Goal: Task Accomplishment & Management: Manage account settings

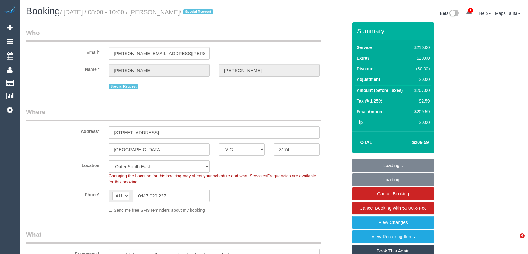
select select "VIC"
select select "180"
select select "number:29"
select select "number:14"
select select "number:18"
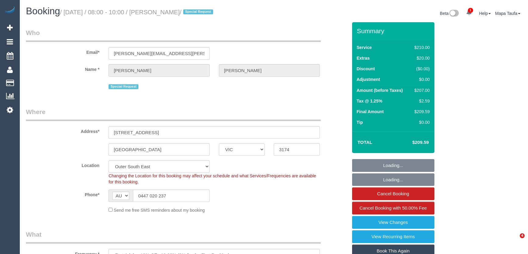
select select "number:22"
select select "number:34"
select select "number:12"
select select "object:1172"
select select "spot1"
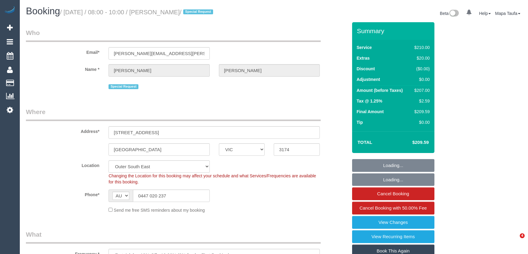
select select "VIC"
select select "180"
select select "number:29"
select select "number:14"
select select "number:18"
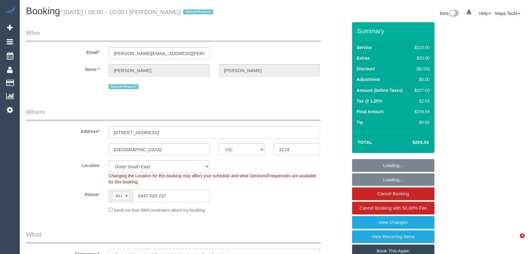
select select "number:22"
select select "number:34"
select select "number:12"
select select "spot1"
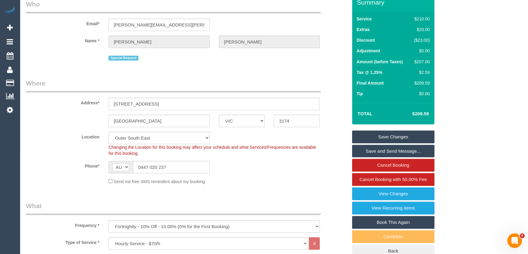
scroll to position [55, 0]
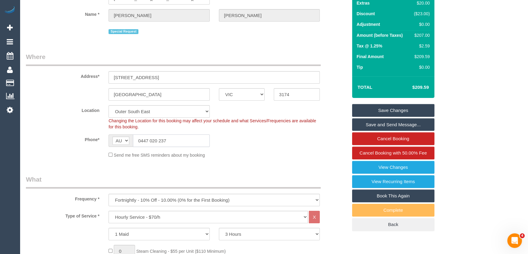
click at [167, 139] on input "0447 020 237" at bounding box center [171, 141] width 77 height 12
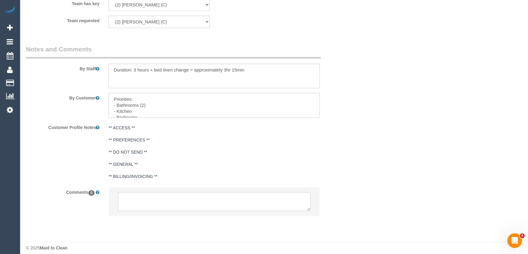
scroll to position [959, 0]
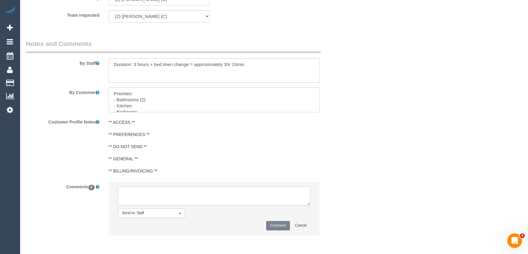
click at [150, 195] on textarea at bounding box center [214, 196] width 192 height 19
type textarea "Cleaner(s) Unassigned: Reason Unassigned: One Off/Ongoing: Flexibility: Cleaner…"
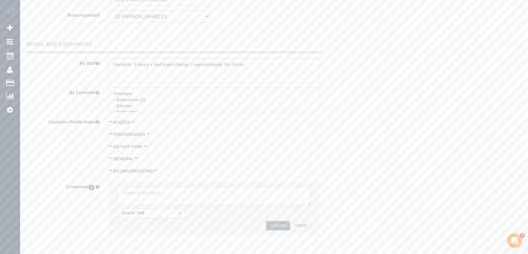
click at [150, 195] on textarea at bounding box center [214, 196] width 192 height 19
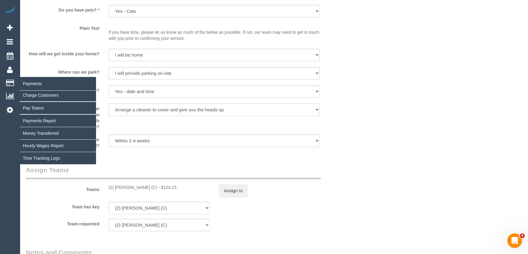
scroll to position [820, 0]
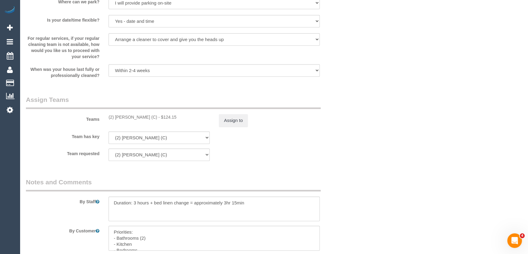
drag, startPoint x: 152, startPoint y: 116, endPoint x: 115, endPoint y: 116, distance: 36.9
click at [115, 116] on div "(2) Anita Jamieson (C) - $124.15" at bounding box center [158, 117] width 101 height 6
copy div "Anita Jamieson (C)"
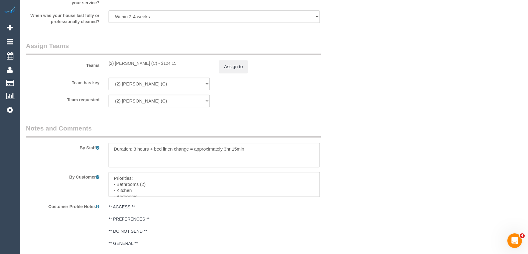
scroll to position [876, 0]
click at [235, 66] on button "Assign to" at bounding box center [233, 65] width 29 height 13
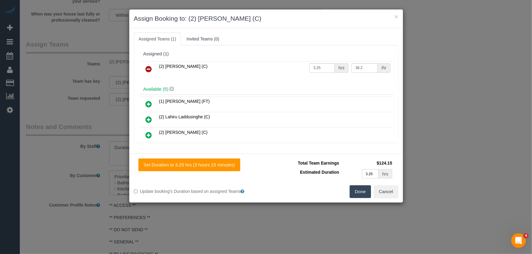
click at [149, 69] on icon at bounding box center [149, 69] width 6 height 7
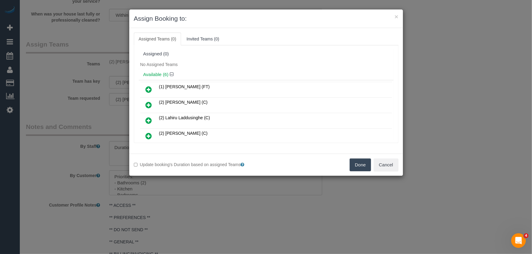
click at [353, 163] on button "Done" at bounding box center [360, 165] width 21 height 13
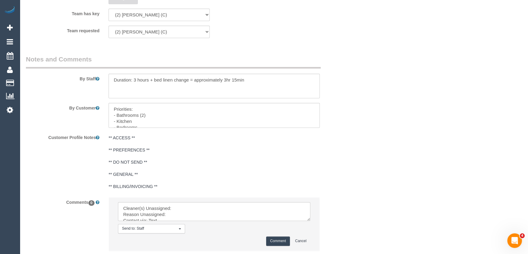
scroll to position [984, 0]
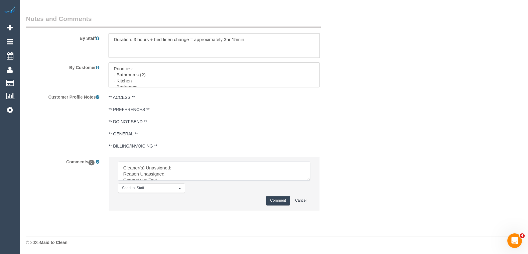
click at [189, 171] on textarea at bounding box center [214, 171] width 192 height 19
paste textarea "Anita Jamieson (C)"
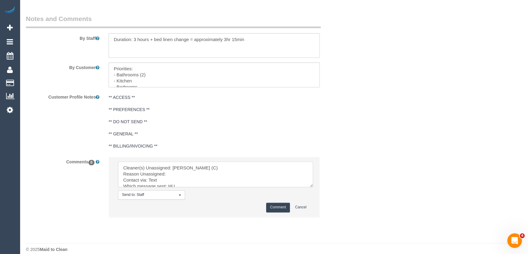
drag, startPoint x: 311, startPoint y: 184, endPoint x: 332, endPoint y: 216, distance: 38.6
click at [313, 187] on textarea at bounding box center [215, 175] width 195 height 26
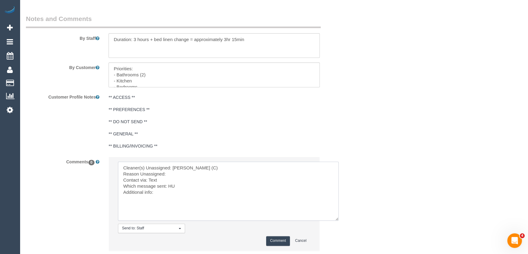
click at [196, 173] on textarea at bounding box center [228, 191] width 221 height 59
click at [170, 179] on textarea at bounding box center [228, 191] width 221 height 59
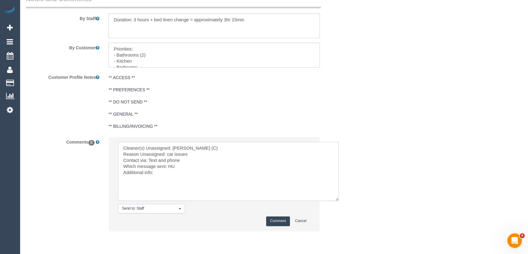
scroll to position [1024, 0]
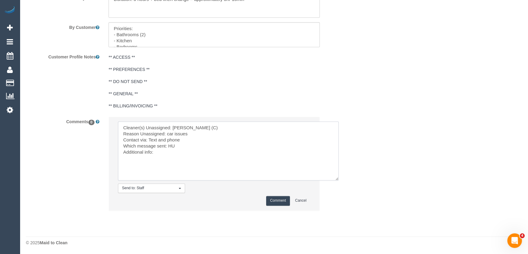
type textarea "Cleaner(s) Unassigned: Anita Jamieson (C) Reason Unassigned: car issues Contact…"
click at [271, 201] on button "Comment" at bounding box center [278, 200] width 24 height 9
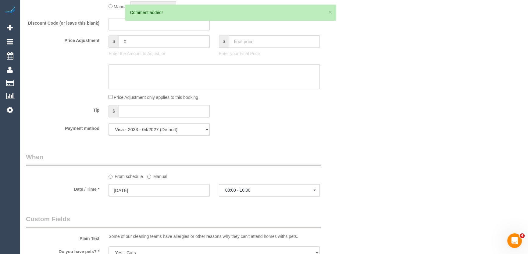
scroll to position [140, 0]
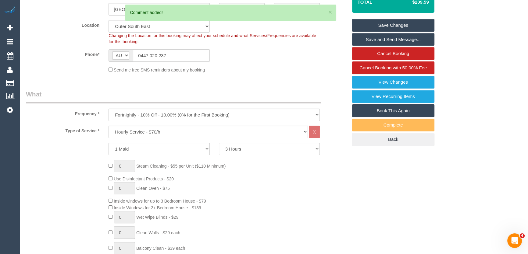
click at [386, 24] on link "Save Changes" at bounding box center [393, 25] width 82 height 13
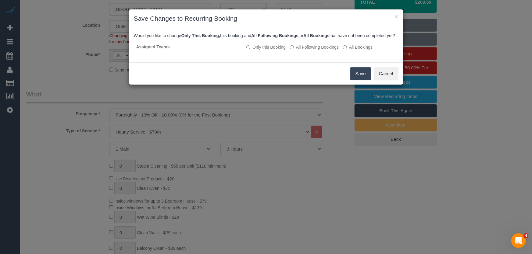
click at [360, 75] on button "Save" at bounding box center [360, 73] width 21 height 13
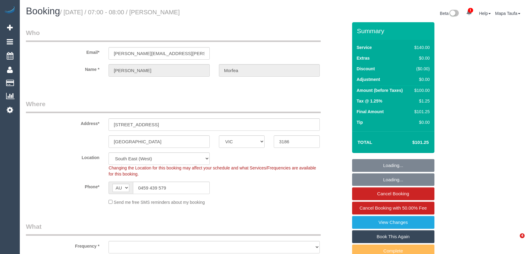
select select "VIC"
select select "number:27"
select select "number:14"
select select "number:19"
select select "number:22"
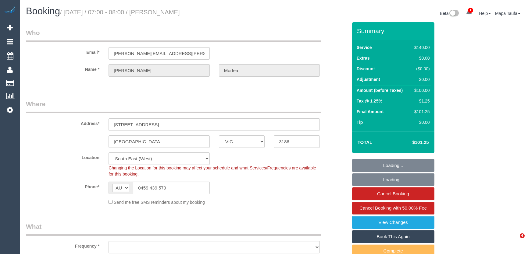
select select "number:12"
select select "object:858"
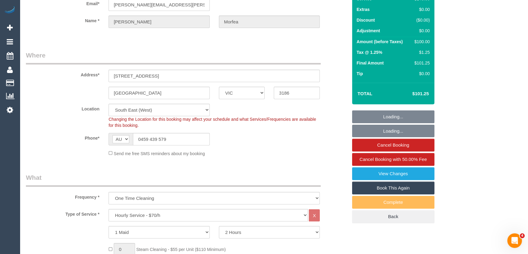
select select "spot1"
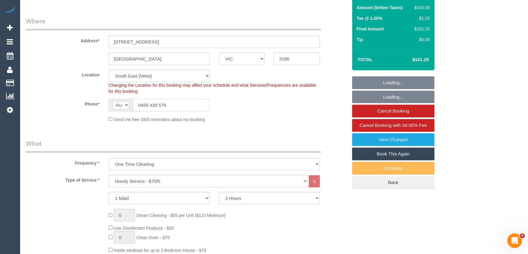
click at [165, 104] on input "0459 439 579" at bounding box center [171, 105] width 77 height 12
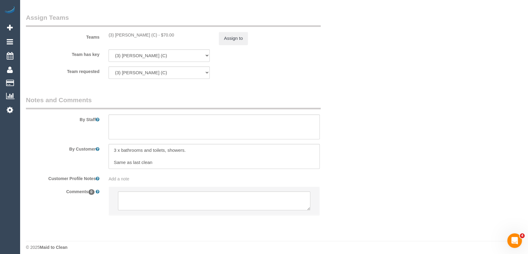
scroll to position [899, 0]
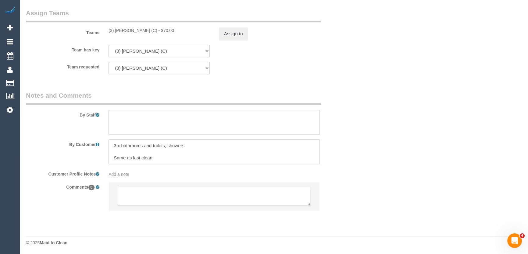
click at [142, 189] on textarea at bounding box center [214, 196] width 192 height 19
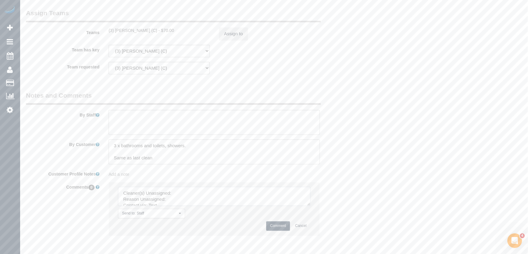
click at [310, 206] on textarea at bounding box center [214, 196] width 192 height 19
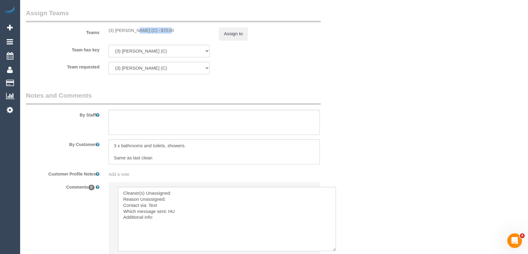
drag, startPoint x: 149, startPoint y: 30, endPoint x: 115, endPoint y: 32, distance: 33.9
click at [115, 31] on div "(3) Andres Arredondo (C) - $70.00" at bounding box center [158, 30] width 101 height 6
copy div "Andres Arredondo"
click at [226, 33] on button "Assign to" at bounding box center [233, 33] width 29 height 13
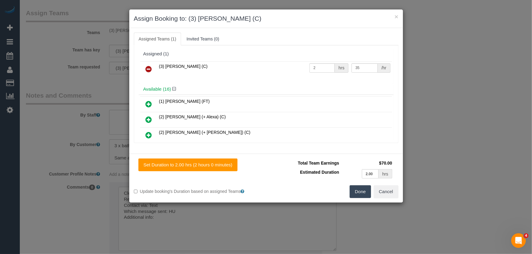
click at [150, 67] on icon at bounding box center [149, 69] width 6 height 7
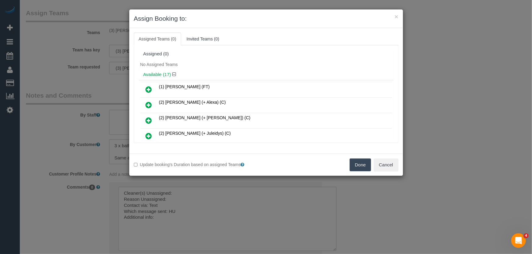
click at [361, 160] on button "Done" at bounding box center [360, 165] width 21 height 13
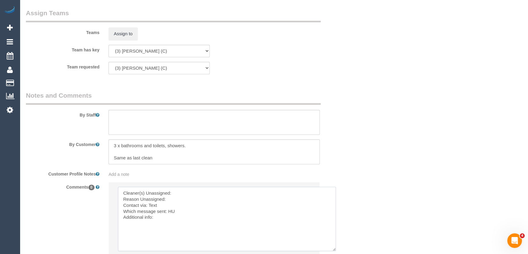
click at [198, 193] on textarea at bounding box center [227, 219] width 218 height 64
paste textarea "Andres Arredondo"
click at [183, 201] on textarea at bounding box center [227, 219] width 218 height 64
click at [160, 204] on textarea at bounding box center [227, 219] width 218 height 64
click at [171, 209] on textarea at bounding box center [227, 219] width 218 height 64
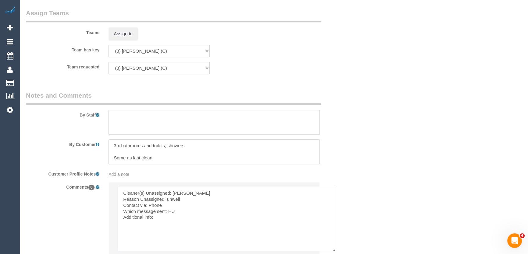
click at [171, 209] on textarea at bounding box center [227, 219] width 218 height 64
click at [186, 215] on textarea at bounding box center [227, 219] width 218 height 64
drag, startPoint x: 198, startPoint y: 211, endPoint x: 168, endPoint y: 211, distance: 29.6
click at [168, 211] on textarea at bounding box center [227, 219] width 218 height 64
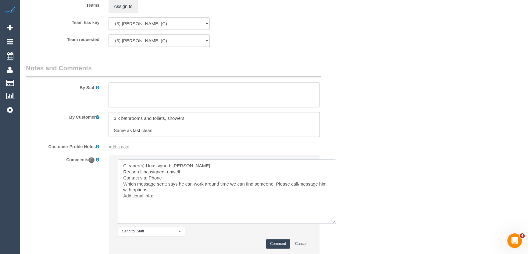
type textarea "Cleaner(s) Unassigned: Andres Arredondo Reason Unassigned: unwell Contact via: …"
click at [279, 241] on button "Comment" at bounding box center [278, 244] width 24 height 9
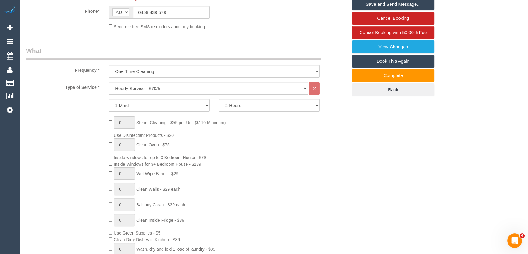
scroll to position [63, 0]
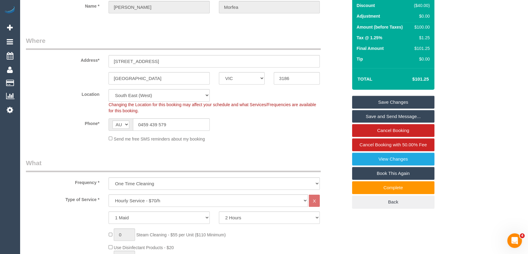
click at [383, 100] on link "Save Changes" at bounding box center [393, 102] width 82 height 13
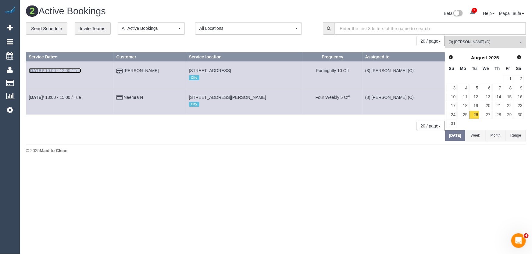
drag, startPoint x: 76, startPoint y: 73, endPoint x: 75, endPoint y: 70, distance: 3.5
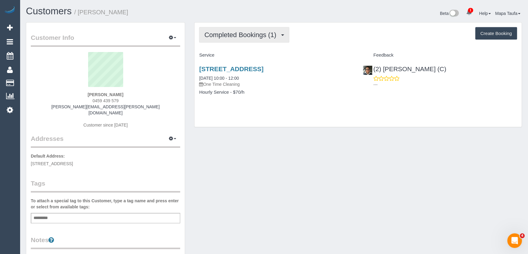
click at [250, 35] on span "Completed Bookings (1)" at bounding box center [241, 35] width 75 height 8
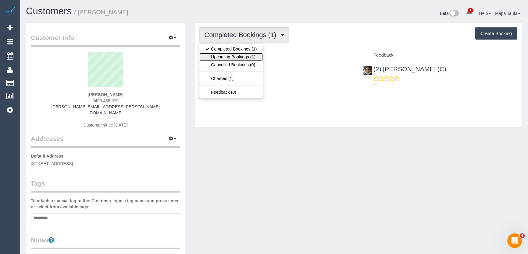
click at [252, 55] on link "Upcoming Bookings (1)" at bounding box center [230, 57] width 63 height 8
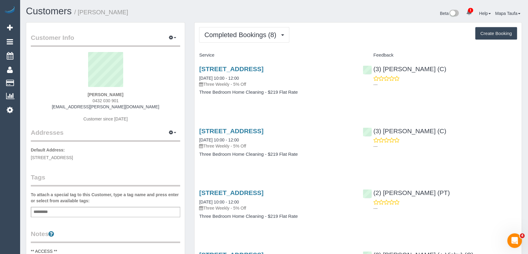
drag, startPoint x: 115, startPoint y: 101, endPoint x: 91, endPoint y: 101, distance: 24.1
click at [91, 101] on div "[PERSON_NAME] 0432 030 901 [EMAIL_ADDRESS][PERSON_NAME][DOMAIN_NAME] Customer s…" at bounding box center [105, 90] width 149 height 76
copy span "0432 030 901"
click at [144, 92] on div "[PERSON_NAME] 0432 030 901 [EMAIL_ADDRESS][PERSON_NAME][DOMAIN_NAME] Customer s…" at bounding box center [105, 90] width 149 height 76
drag, startPoint x: 130, startPoint y: 100, endPoint x: 86, endPoint y: 100, distance: 43.9
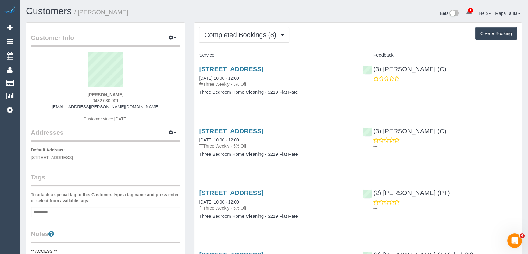
click at [86, 99] on div "[PERSON_NAME] 0432 030 901 [EMAIL_ADDRESS][PERSON_NAME][DOMAIN_NAME] Customer s…" at bounding box center [105, 90] width 149 height 76
copy span "0432 030 901"
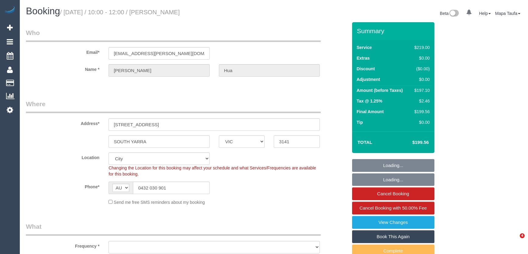
select select "VIC"
select select "object:811"
select select "number:27"
select select "number:16"
select select "number:18"
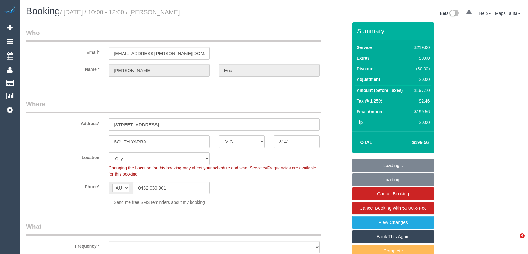
select select "number:22"
select select "number:34"
select select "number:12"
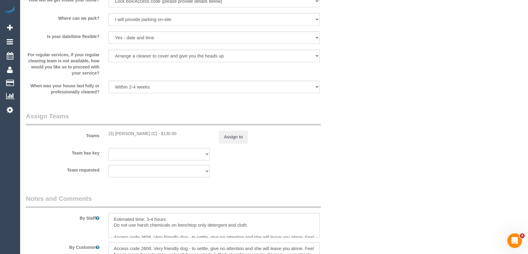
scroll to position [859, 0]
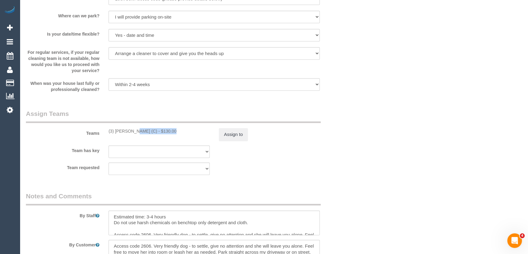
drag, startPoint x: 151, startPoint y: 132, endPoint x: 116, endPoint y: 131, distance: 35.1
click at [116, 131] on div "(3) Andres Arredondo (C) - $130.00" at bounding box center [158, 131] width 101 height 6
click at [241, 133] on button "Assign to" at bounding box center [233, 134] width 29 height 13
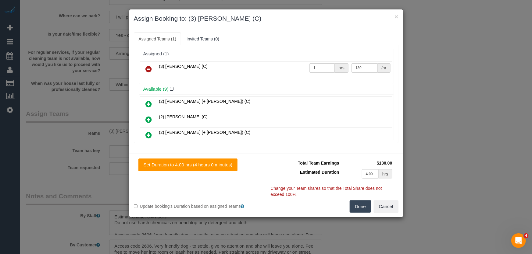
click at [147, 70] on icon at bounding box center [149, 69] width 6 height 7
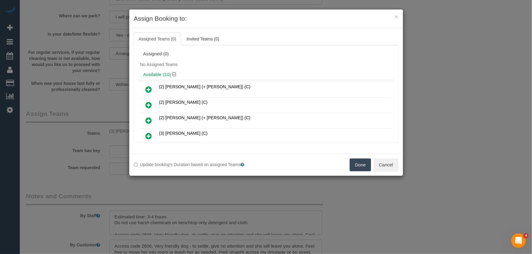
click at [357, 167] on button "Done" at bounding box center [360, 165] width 21 height 13
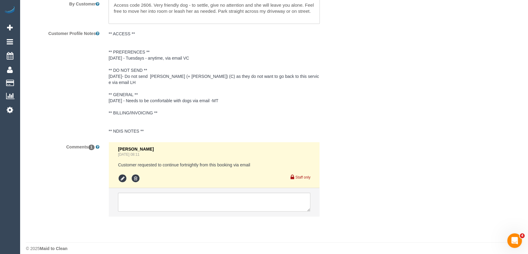
scroll to position [1100, 0]
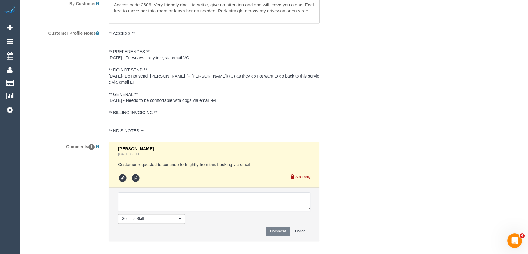
click at [133, 193] on textarea at bounding box center [214, 202] width 192 height 19
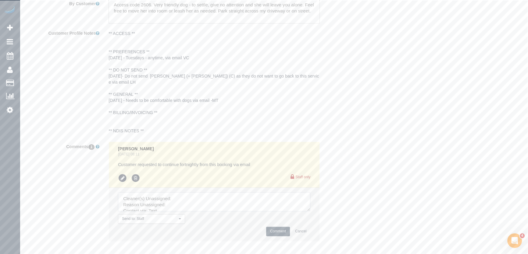
drag, startPoint x: 308, startPoint y: 203, endPoint x: 329, endPoint y: 237, distance: 39.8
click at [310, 211] on textarea at bounding box center [214, 202] width 192 height 19
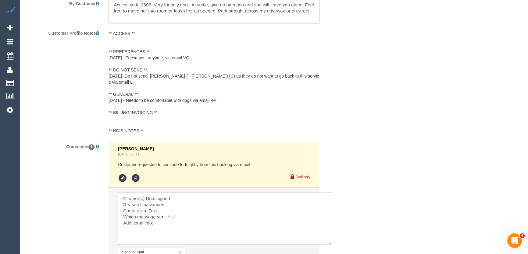
click at [200, 193] on textarea at bounding box center [225, 219] width 214 height 52
paste textarea "Andres Arredondo ("
click at [192, 197] on textarea at bounding box center [225, 219] width 214 height 52
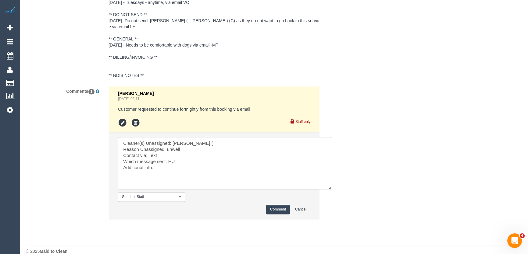
type textarea "Cleaner(s) Unassigned: Andres Arredondo ( Reason Unassigned: unwell Contact via…"
click at [283, 206] on button "Comment" at bounding box center [278, 209] width 24 height 9
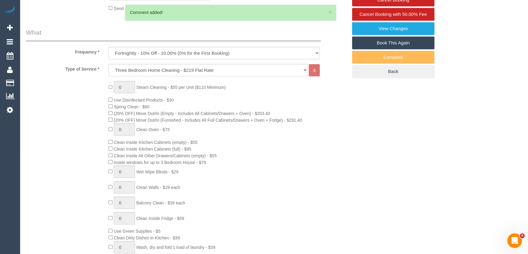
scroll to position [85, 0]
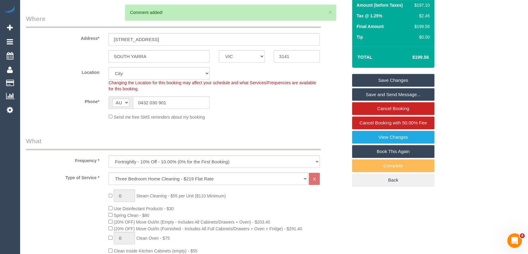
click at [424, 74] on link "Save Changes" at bounding box center [393, 80] width 82 height 13
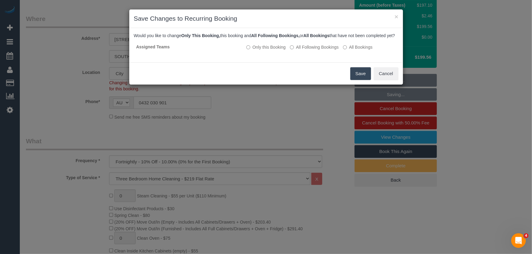
click at [360, 78] on button "Save" at bounding box center [360, 73] width 21 height 13
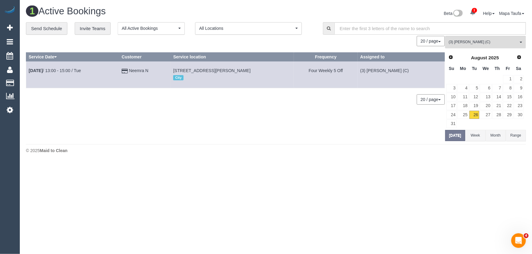
drag, startPoint x: 135, startPoint y: 70, endPoint x: 120, endPoint y: 105, distance: 38.1
click at [120, 105] on div "0 Bookings found. We couldn't find any bookings that matched your search. Creat…" at bounding box center [235, 88] width 419 height 105
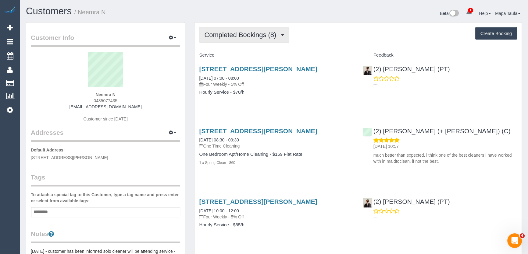
click at [225, 33] on span "Completed Bookings (8)" at bounding box center [241, 35] width 75 height 8
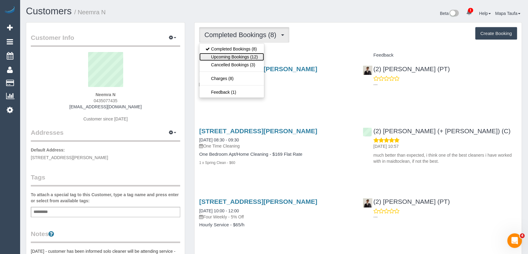
click at [235, 57] on link "Upcoming Bookings (12)" at bounding box center [231, 57] width 64 height 8
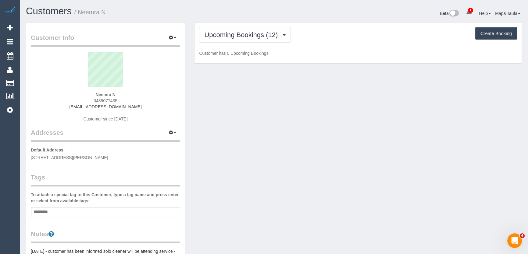
drag, startPoint x: 128, startPoint y: 103, endPoint x: 91, endPoint y: 103, distance: 36.6
click at [91, 103] on div "Neemra N 0435077435 [EMAIL_ADDRESS][DOMAIN_NAME] Customer since [DATE]" at bounding box center [105, 90] width 149 height 76
copy span "0435077435"
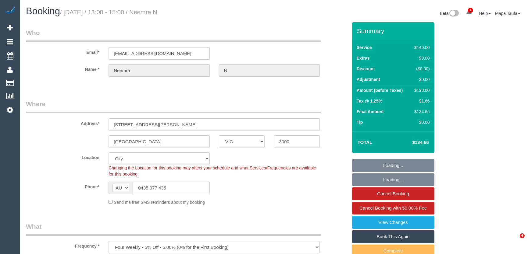
select select "VIC"
select select "string:stripe-pm_1RTY352GScqysDRVpXaAOTV3"
select select "number:28"
select select "number:16"
select select "number:20"
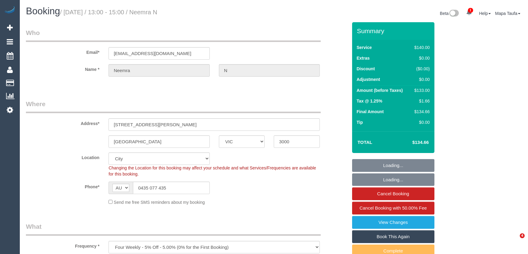
select select "number:24"
select select "number:35"
select select "number:13"
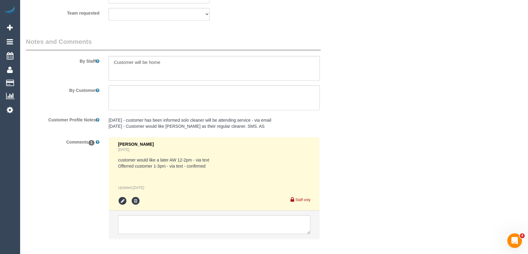
scroll to position [1025, 0]
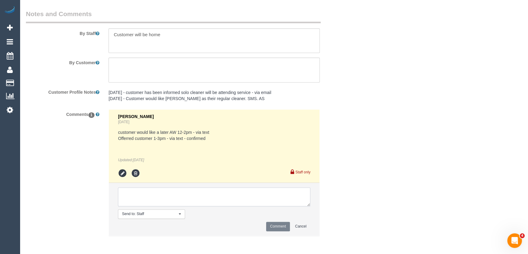
click at [146, 192] on textarea at bounding box center [214, 197] width 192 height 19
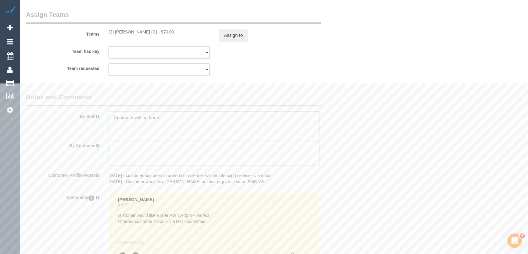
scroll to position [886, 0]
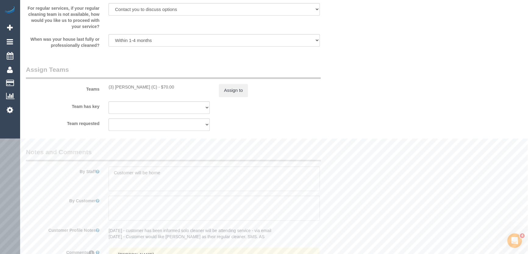
type textarea "Cleaner(s) Unassigned: Reason Unassigned: Contact via: Text Which message sent:…"
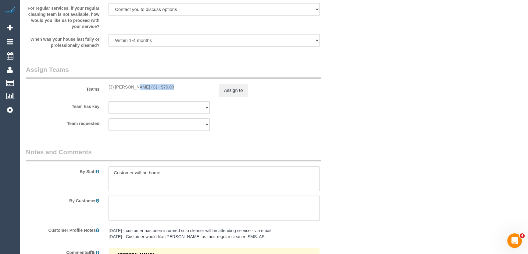
drag, startPoint x: 150, startPoint y: 87, endPoint x: 116, endPoint y: 85, distance: 34.2
click at [116, 85] on div "(3) Andres Arredondo (C) - $70.00" at bounding box center [158, 87] width 101 height 6
copy div "Andres Arredondo"
click at [220, 89] on button "Assign to" at bounding box center [233, 90] width 29 height 13
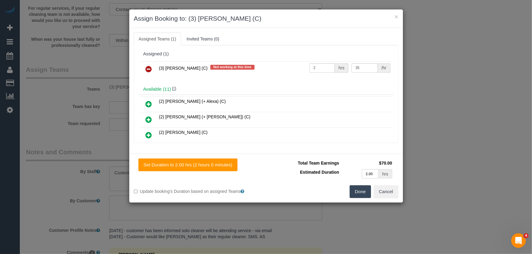
click at [147, 68] on icon at bounding box center [149, 69] width 6 height 7
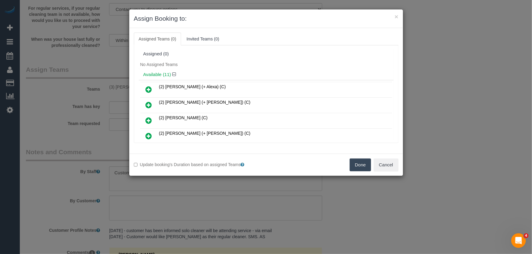
click at [361, 161] on button "Done" at bounding box center [360, 165] width 21 height 13
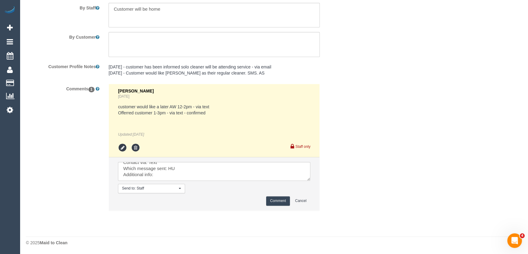
scroll to position [0, 0]
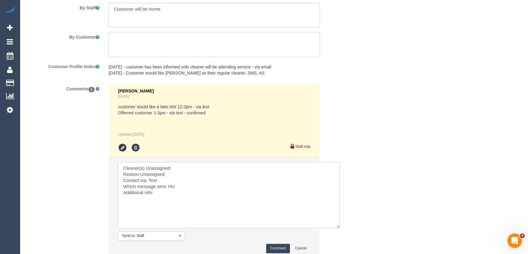
drag, startPoint x: 307, startPoint y: 177, endPoint x: 339, endPoint y: 228, distance: 59.8
click at [339, 228] on textarea at bounding box center [229, 195] width 222 height 66
click at [198, 167] on textarea at bounding box center [230, 197] width 224 height 70
paste textarea "Andres Arredondo"
click at [180, 177] on textarea at bounding box center [230, 197] width 224 height 70
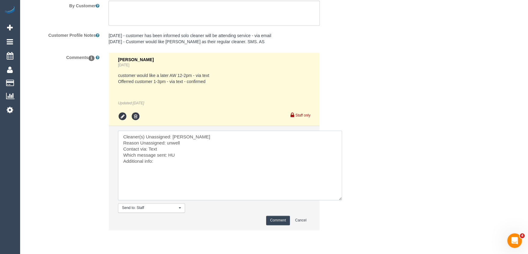
scroll to position [1101, 0]
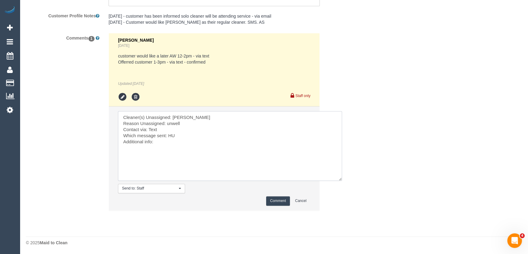
type textarea "Cleaner(s) Unassigned: Andres Arredondo Reason Unassigned: unwell Contact via: …"
click at [279, 198] on button "Comment" at bounding box center [278, 201] width 24 height 9
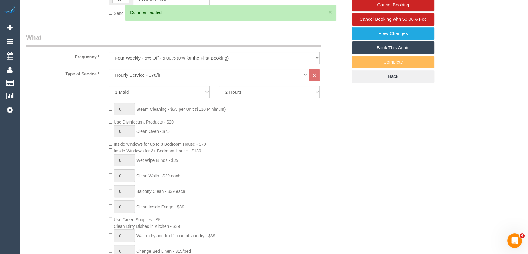
scroll to position [79, 0]
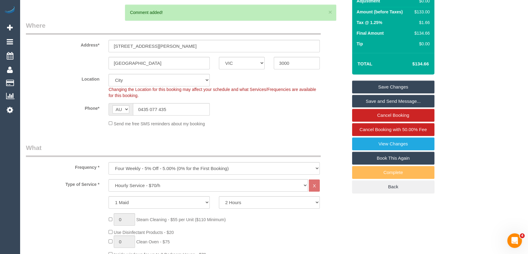
click at [405, 87] on link "Save Changes" at bounding box center [393, 87] width 82 height 13
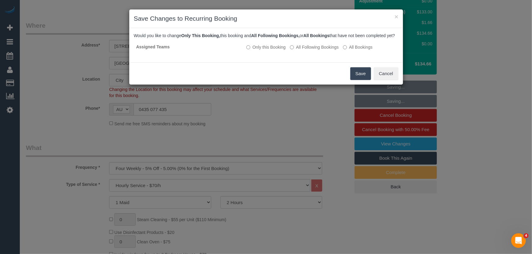
click at [359, 80] on button "Save" at bounding box center [360, 73] width 21 height 13
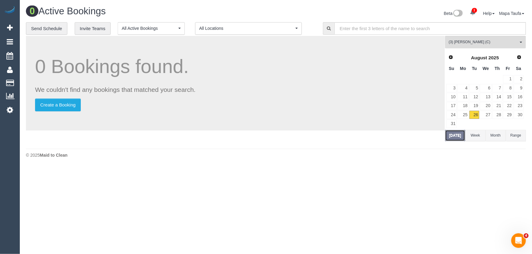
click at [454, 133] on button "Today" at bounding box center [455, 135] width 20 height 11
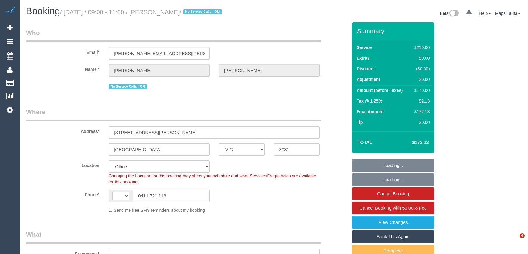
select select "VIC"
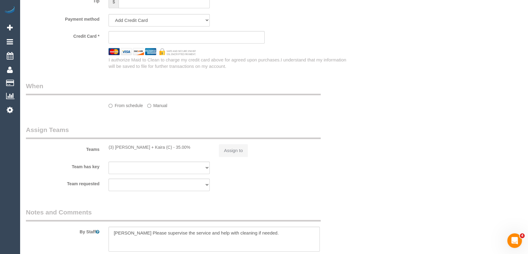
select select "string:AU"
select select "object:383"
select select "number:27"
select select "number:16"
select select "number:19"
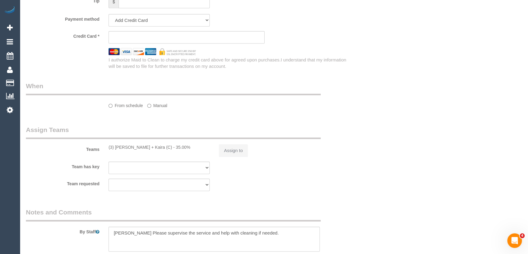
select select "number:25"
select select "number:12"
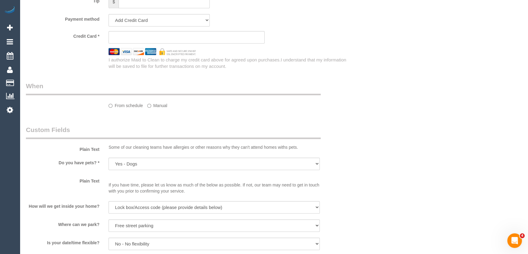
select select "object:781"
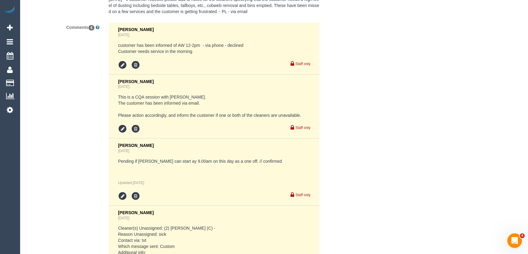
select select "180"
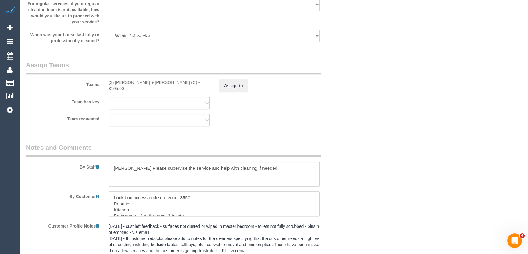
select select "string:stripe-pm_1RxL412GScqysDRV4Kq9ZQTu"
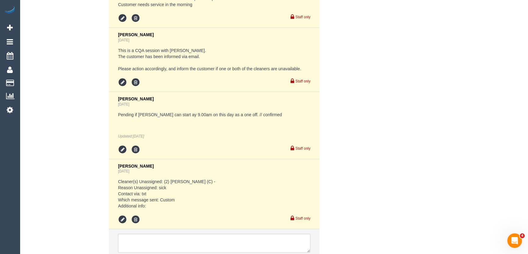
scroll to position [1175, 0]
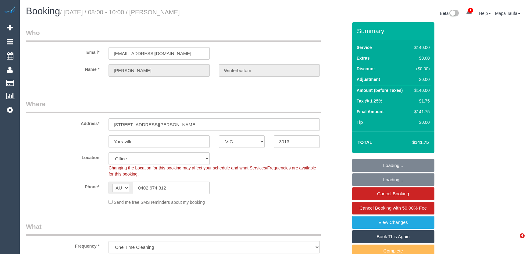
select select "VIC"
select select "number:27"
select select "number:14"
select select "number:19"
select select "number:22"
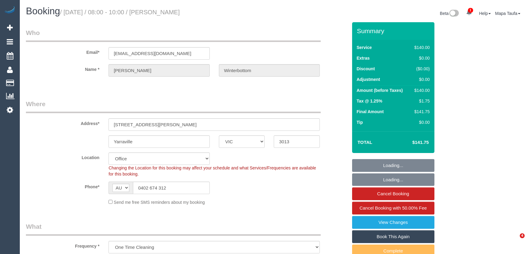
select select "number:35"
select select "number:26"
select select "object:2144"
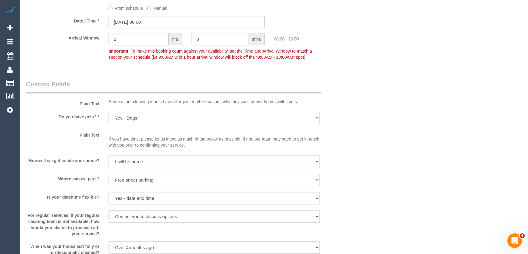
scroll to position [1112, 0]
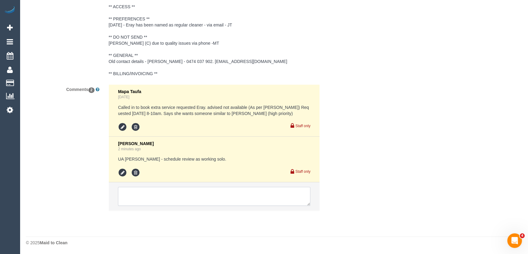
click at [172, 189] on textarea at bounding box center [214, 196] width 192 height 19
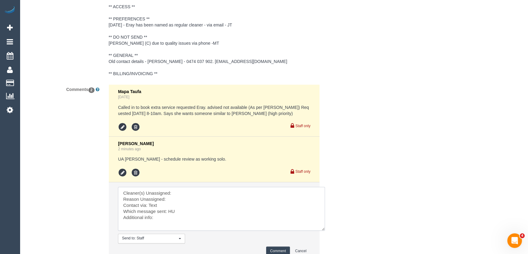
drag, startPoint x: 306, startPoint y: 204, endPoint x: 320, endPoint y: 228, distance: 28.0
click at [320, 229] on textarea at bounding box center [221, 209] width 207 height 44
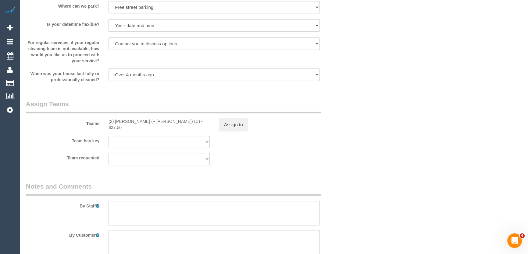
scroll to position [835, 0]
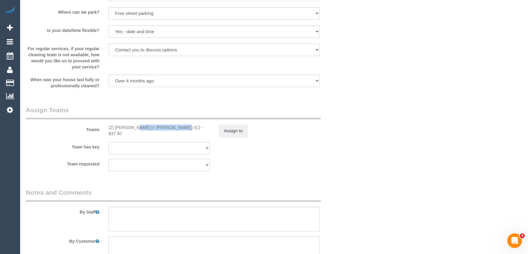
drag, startPoint x: 155, startPoint y: 128, endPoint x: 115, endPoint y: 127, distance: 39.6
click at [115, 127] on div "(2) Daniela (+ Kevin) (C) - $37.50" at bounding box center [158, 131] width 101 height 12
copy div "Daniela (+ Kevin) (C)"
click at [225, 127] on button "Assign to" at bounding box center [233, 131] width 29 height 13
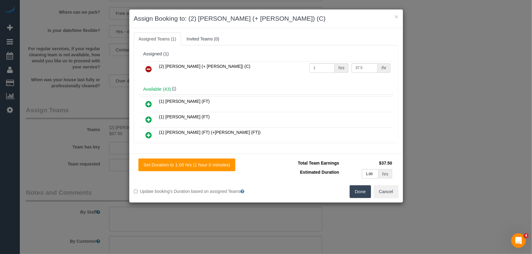
click at [148, 67] on icon at bounding box center [149, 69] width 6 height 7
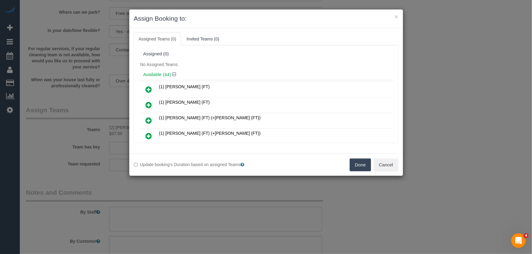
click at [363, 162] on button "Done" at bounding box center [360, 165] width 21 height 13
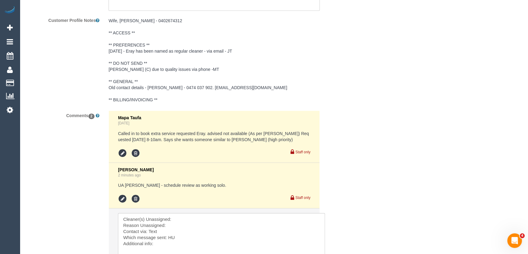
scroll to position [1140, 0]
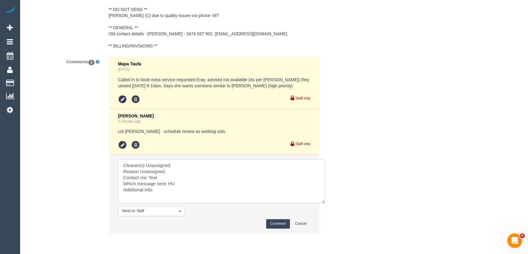
click at [188, 164] on textarea at bounding box center [221, 181] width 207 height 44
paste textarea "Daniela (+ Kevin) (C)"
click at [176, 172] on textarea at bounding box center [221, 181] width 207 height 44
click at [169, 177] on textarea at bounding box center [221, 181] width 207 height 44
click at [171, 180] on textarea at bounding box center [221, 181] width 207 height 44
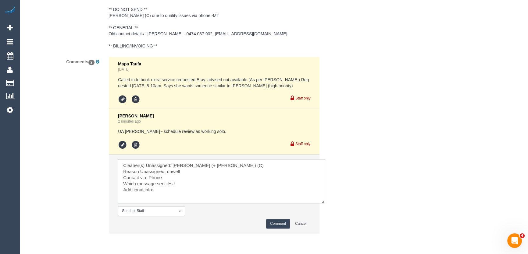
click at [171, 180] on textarea at bounding box center [221, 181] width 207 height 44
click at [211, 126] on div "Bronie Bryant 3 minutes ago UA Kevin - schedule review as working solo. Staff o…" at bounding box center [214, 132] width 192 height 37
drag, startPoint x: 203, startPoint y: 180, endPoint x: 187, endPoint y: 183, distance: 16.7
click at [187, 183] on textarea at bounding box center [221, 181] width 207 height 44
click at [195, 183] on textarea at bounding box center [221, 181] width 207 height 44
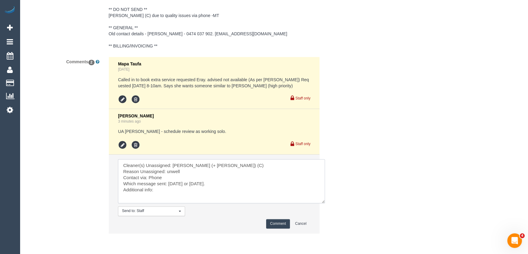
drag, startPoint x: 218, startPoint y: 183, endPoint x: 181, endPoint y: 183, distance: 36.6
click at [181, 183] on textarea at bounding box center [221, 181] width 207 height 44
type textarea "Cleaner(s) Unassigned: Daniela (+ Kevin) (C) Reason Unassigned: unwell Contact …"
click at [276, 224] on button "Comment" at bounding box center [278, 223] width 24 height 9
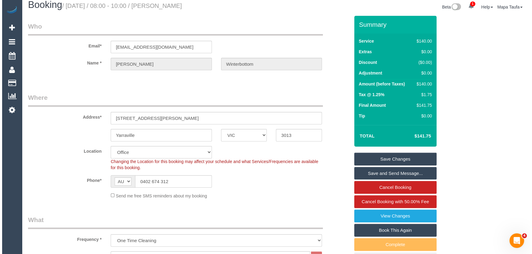
scroll to position [0, 0]
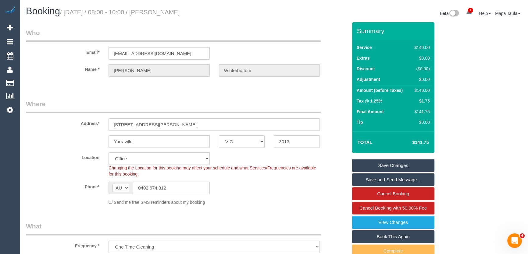
click at [365, 161] on link "Save Changes" at bounding box center [393, 165] width 82 height 13
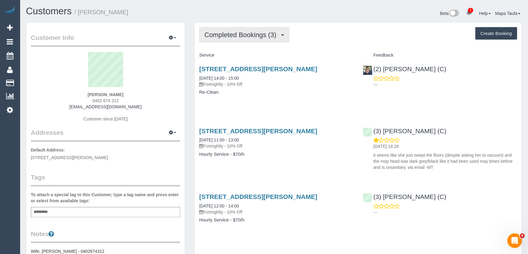
drag, startPoint x: 209, startPoint y: 35, endPoint x: 220, endPoint y: 43, distance: 13.9
click at [209, 35] on span "Completed Bookings (3)" at bounding box center [241, 35] width 75 height 8
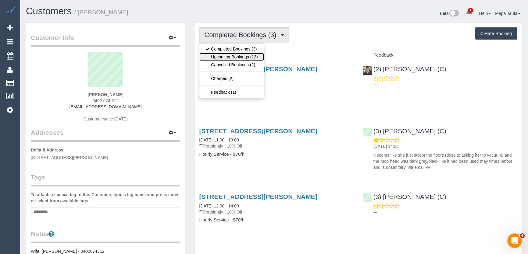
click at [225, 54] on link "Upcoming Bookings (13)" at bounding box center [231, 57] width 64 height 8
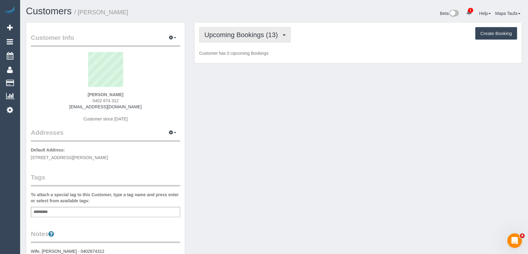
click at [207, 32] on span "Upcoming Bookings (13)" at bounding box center [242, 35] width 76 height 8
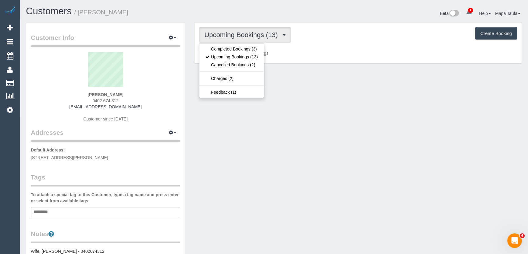
click at [167, 61] on sui-profile-pic at bounding box center [105, 72] width 140 height 40
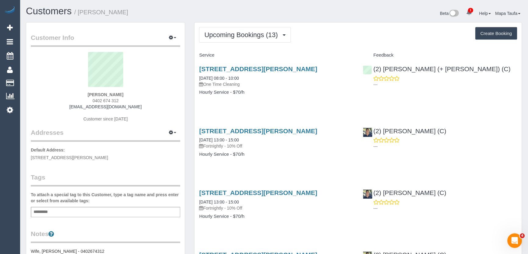
drag, startPoint x: 126, startPoint y: 101, endPoint x: 93, endPoint y: 101, distance: 32.9
click at [93, 101] on div "[PERSON_NAME] 0402 674 312 [EMAIL_ADDRESS][DOMAIN_NAME] Customer since [DATE]" at bounding box center [105, 90] width 149 height 76
copy span "0402 674 312"
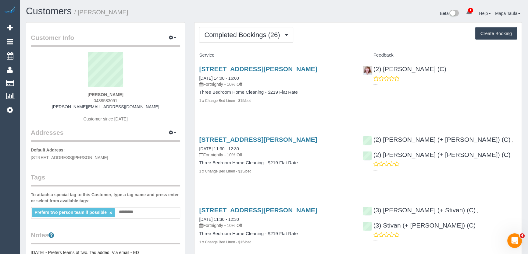
drag, startPoint x: 127, startPoint y: 101, endPoint x: 93, endPoint y: 103, distance: 34.8
click at [93, 103] on div "Olivia Braun 0438583091 olivia@byjoel.com.au Customer since 2024" at bounding box center [105, 90] width 149 height 76
copy span "0438583091"
click at [133, 94] on div "Olivia Braun 0438583091 olivia@byjoel.com.au Customer since 2024" at bounding box center [105, 90] width 149 height 76
drag, startPoint x: 122, startPoint y: 101, endPoint x: 90, endPoint y: 103, distance: 32.3
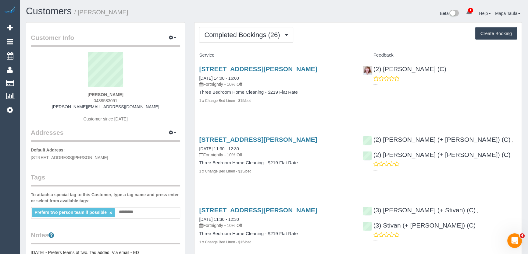
click at [90, 103] on div "Olivia Braun 0438583091 olivia@byjoel.com.au Customer since 2024" at bounding box center [105, 90] width 149 height 76
copy span "0438583091"
click at [243, 32] on span "Completed Bookings (26)" at bounding box center [243, 35] width 79 height 8
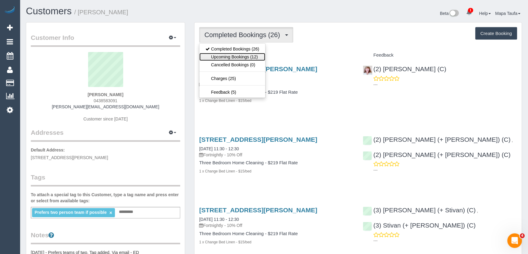
click at [244, 55] on link "Upcoming Bookings (12)" at bounding box center [232, 57] width 66 height 8
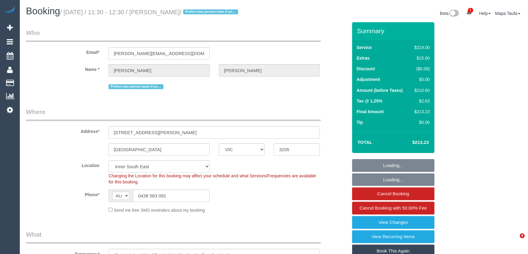
select select "VIC"
select select "number:28"
select select "number:14"
select select "number:20"
select select "number:22"
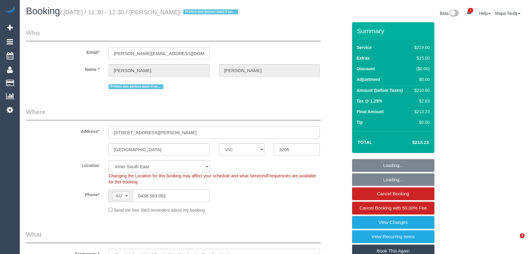
select select "number:34"
select select "number:12"
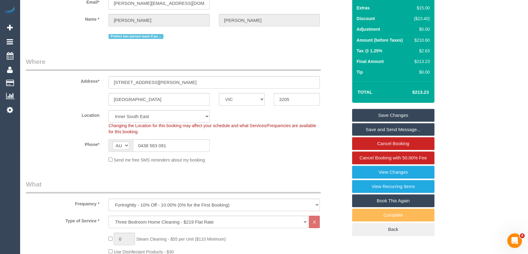
scroll to position [55, 0]
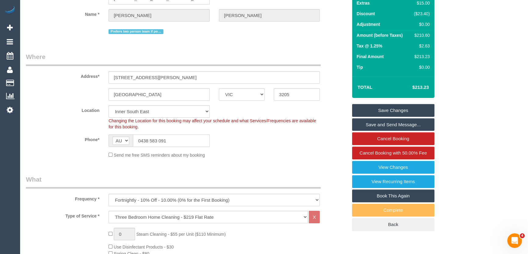
click at [168, 143] on input "0438 583 091" at bounding box center [171, 141] width 77 height 12
click at [168, 144] on input "0438 583 091" at bounding box center [171, 141] width 77 height 12
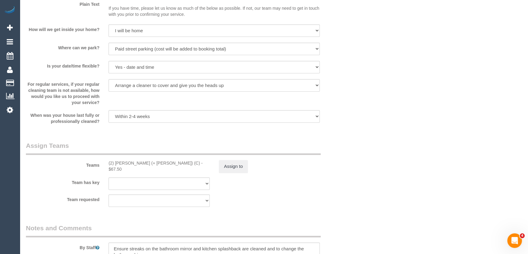
scroll to position [889, 0]
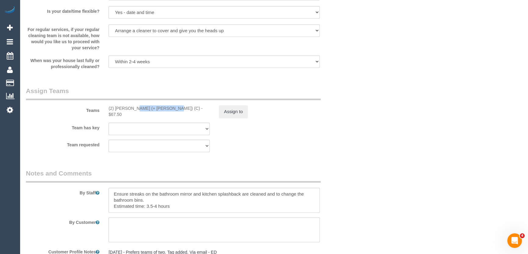
drag, startPoint x: 149, startPoint y: 111, endPoint x: 116, endPoint y: 111, distance: 32.9
click at [116, 111] on div "(2) Daniela (+ Kevin) (C) - $67.50" at bounding box center [158, 111] width 101 height 12
click at [240, 113] on button "Assign to" at bounding box center [233, 111] width 29 height 13
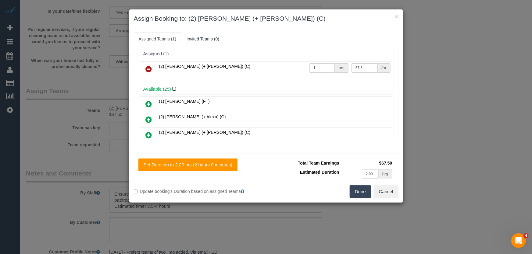
click at [152, 71] on link at bounding box center [149, 69] width 14 height 12
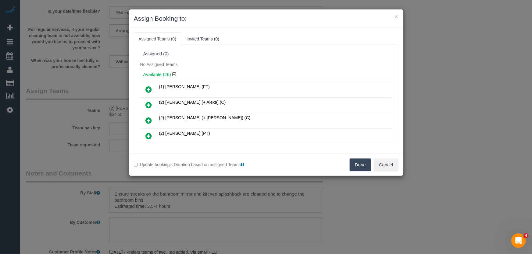
click at [356, 160] on button "Done" at bounding box center [360, 165] width 21 height 13
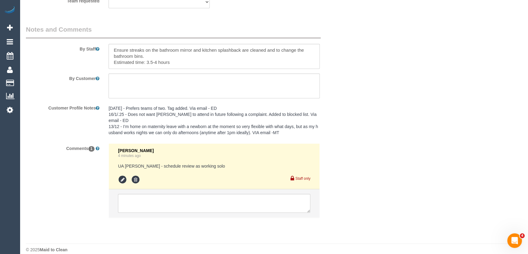
scroll to position [1035, 0]
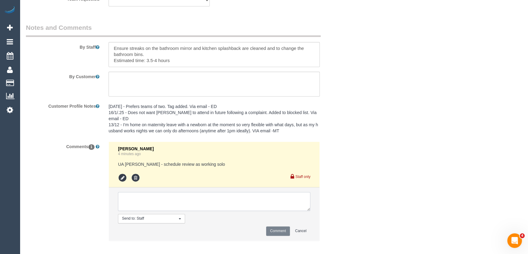
click at [135, 192] on textarea at bounding box center [214, 201] width 192 height 19
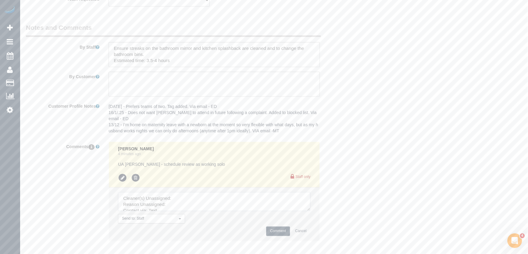
click at [179, 195] on textarea at bounding box center [214, 201] width 192 height 19
paste textarea "Daniela (+ Kevin)"
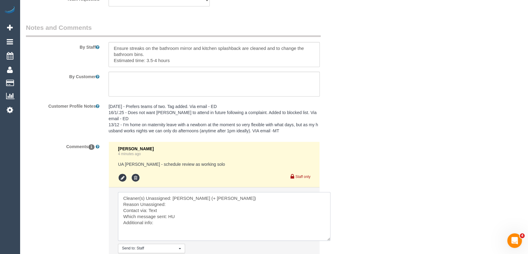
drag, startPoint x: 326, startPoint y: 233, endPoint x: 257, endPoint y: 217, distance: 70.5
click at [329, 238] on textarea at bounding box center [224, 216] width 212 height 49
click at [193, 196] on textarea at bounding box center [225, 219] width 215 height 54
click at [186, 201] on textarea at bounding box center [225, 219] width 215 height 54
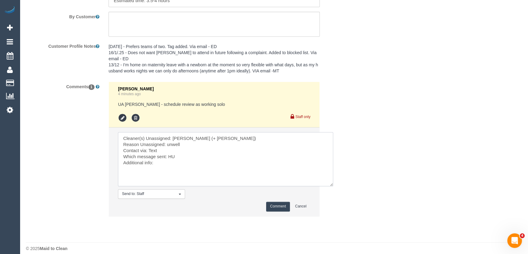
scroll to position [1096, 0]
type textarea "Cleaner(s) Unassigned: Daniela (+ Kevin) Reason Unassigned: unwell Contact via:…"
click at [268, 202] on button "Comment" at bounding box center [278, 206] width 24 height 9
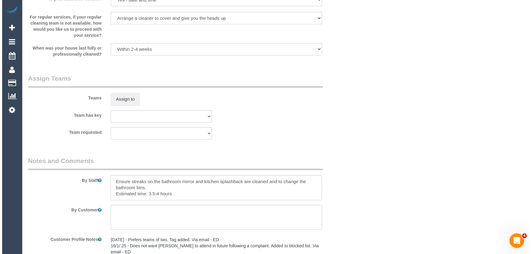
scroll to position [0, 0]
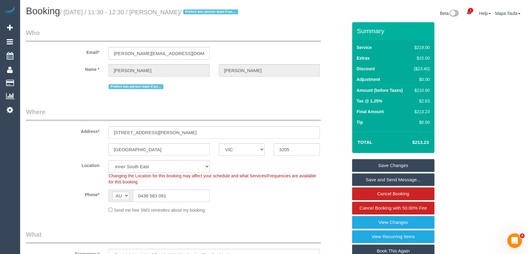
click at [394, 162] on link "Save Changes" at bounding box center [393, 165] width 82 height 13
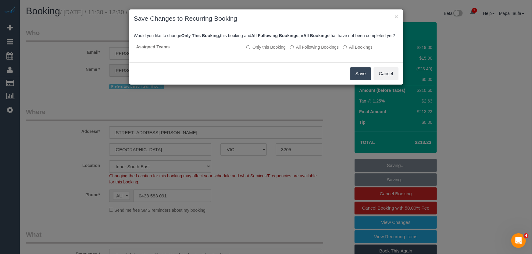
drag, startPoint x: 364, startPoint y: 79, endPoint x: 347, endPoint y: 87, distance: 19.1
click at [364, 79] on button "Save" at bounding box center [360, 73] width 21 height 13
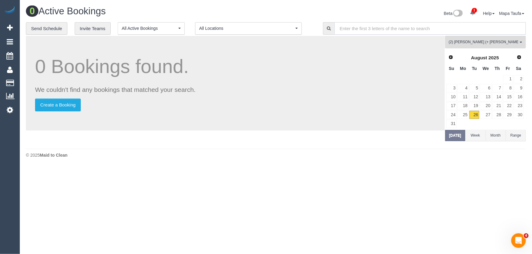
click at [449, 31] on input "text" at bounding box center [429, 28] width 191 height 12
click at [455, 36] on button "(2) Daniela (+ Kevin) (C) All Teams" at bounding box center [485, 42] width 81 height 12
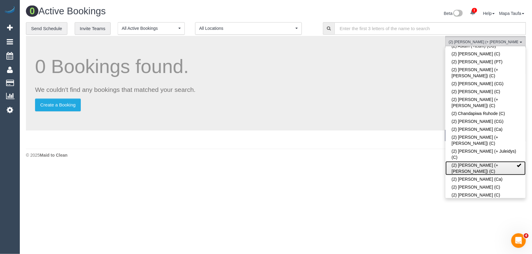
click at [465, 162] on link "(2) Daniela (+ Kevin) (C)" at bounding box center [485, 169] width 80 height 14
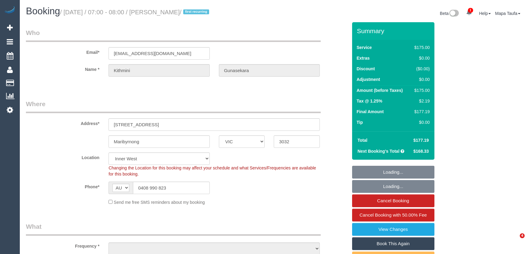
select select "VIC"
select select "string:stripe-pm_1R68iR2GScqysDRVgipliArA"
select select "150"
select select "number:27"
select select "number:14"
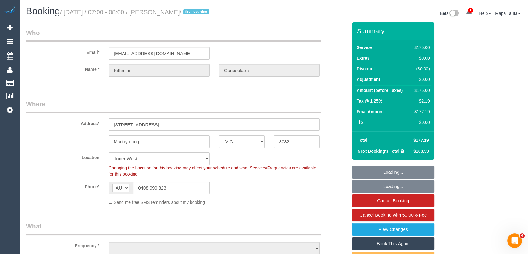
select select "number:19"
select select "number:23"
select select "number:34"
select select "number:13"
select select "object:1556"
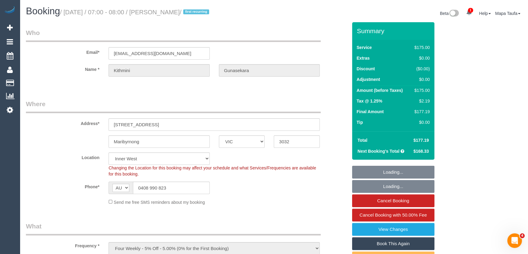
scroll to position [83, 0]
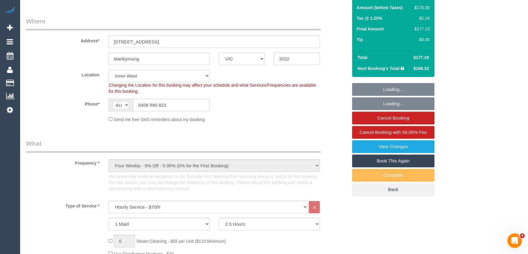
select select "spot1"
click at [164, 108] on input "0408 990 823" at bounding box center [171, 105] width 77 height 12
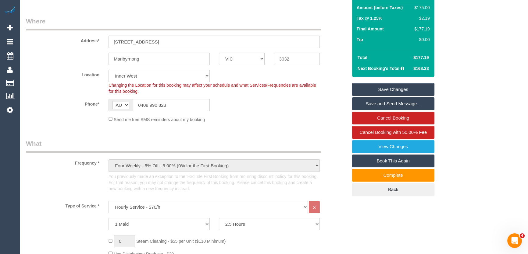
scroll to position [0, 0]
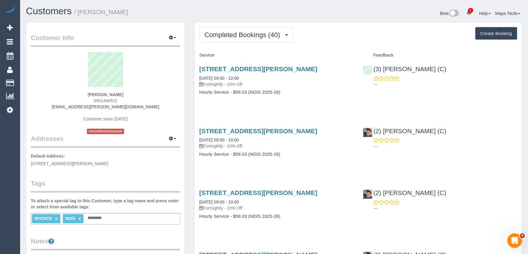
drag, startPoint x: 129, startPoint y: 99, endPoint x: 91, endPoint y: 99, distance: 38.7
click at [91, 99] on div "[PERSON_NAME] 0451446522 [EMAIL_ADDRESS][PERSON_NAME][DOMAIN_NAME] Customer sin…" at bounding box center [105, 93] width 149 height 82
copy span "0451446522"
click at [254, 32] on span "Completed Bookings (40)" at bounding box center [243, 35] width 79 height 8
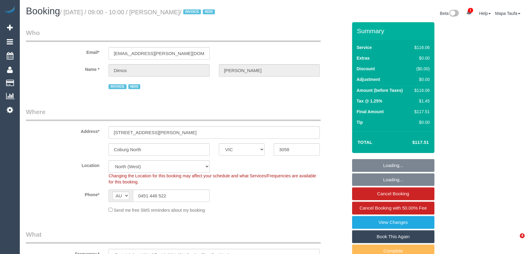
select select "VIC"
select select "number:27"
select select "number:14"
select select "number:19"
select select "number:25"
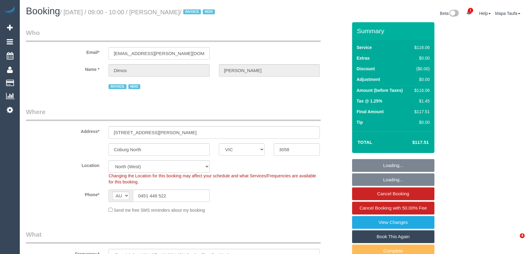
select select "number:34"
select select "number:12"
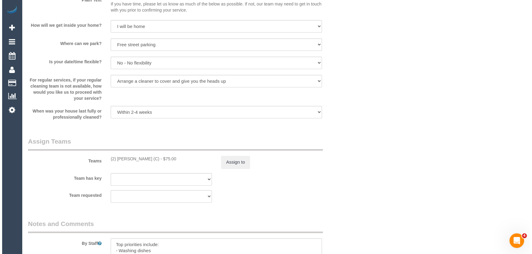
scroll to position [692, 0]
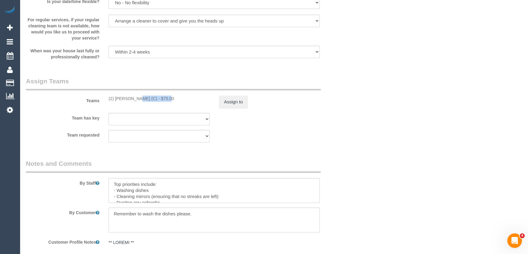
drag, startPoint x: 146, startPoint y: 99, endPoint x: 116, endPoint y: 98, distance: 29.9
click at [116, 98] on div "(2) [PERSON_NAME] (C) - $75.00" at bounding box center [158, 99] width 101 height 6
click at [136, 102] on div "Teams (2) Katie Eichorn (C) - $75.00 Assign to" at bounding box center [186, 93] width 331 height 32
drag, startPoint x: 146, startPoint y: 100, endPoint x: 114, endPoint y: 100, distance: 32.0
click at [114, 100] on div "(2) [PERSON_NAME] (C) - $75.00" at bounding box center [158, 99] width 101 height 6
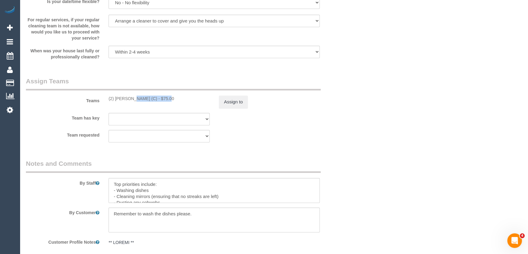
copy div "Katie Eichorn (C"
click at [240, 101] on button "Assign to" at bounding box center [233, 102] width 29 height 13
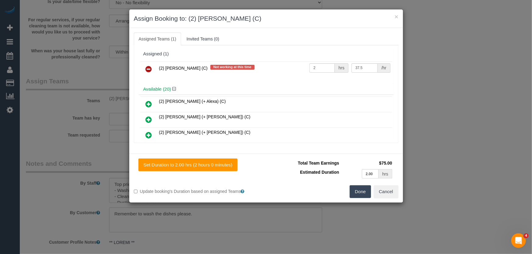
click at [145, 68] on link at bounding box center [149, 69] width 14 height 12
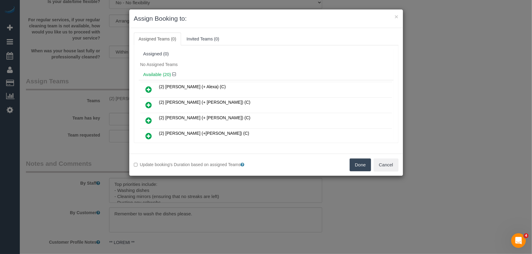
click at [357, 161] on button "Done" at bounding box center [360, 165] width 21 height 13
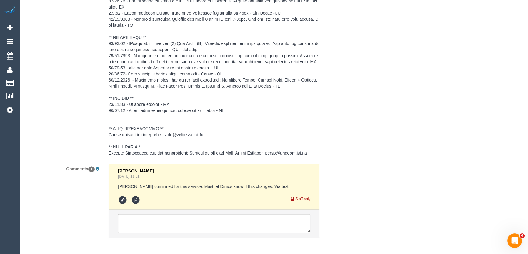
scroll to position [985, 0]
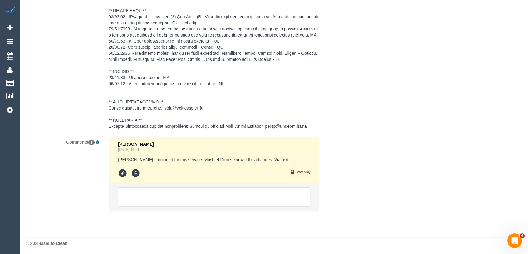
drag, startPoint x: 154, startPoint y: 183, endPoint x: 155, endPoint y: 186, distance: 3.4
click at [155, 186] on li at bounding box center [214, 197] width 211 height 28
click at [155, 188] on textarea at bounding box center [214, 197] width 192 height 19
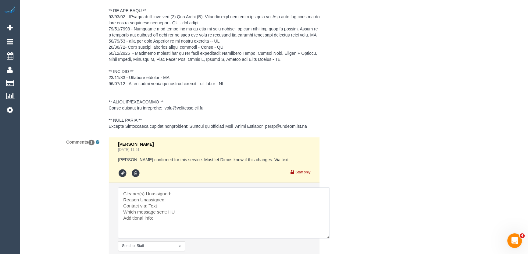
drag, startPoint x: 315, startPoint y: 215, endPoint x: 332, endPoint y: 245, distance: 34.7
click at [330, 239] on textarea at bounding box center [224, 213] width 212 height 51
click at [183, 193] on textarea at bounding box center [226, 218] width 216 height 60
paste textarea "Katie Eichorn (C"
click at [181, 199] on textarea at bounding box center [226, 218] width 216 height 60
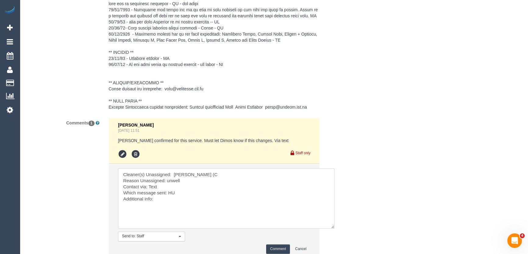
scroll to position [1041, 0]
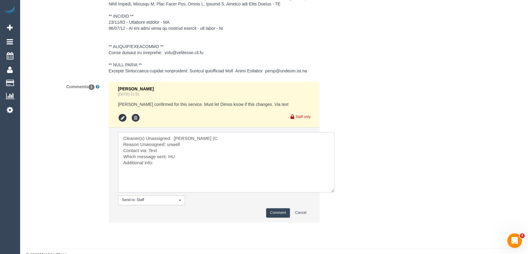
type textarea "Cleaner(s) Unassigned: Katie Eichorn (C Reason Unassigned: unwell Contact via: …"
click at [277, 212] on button "Comment" at bounding box center [278, 212] width 24 height 9
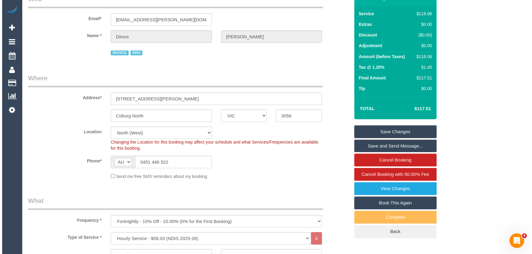
scroll to position [0, 0]
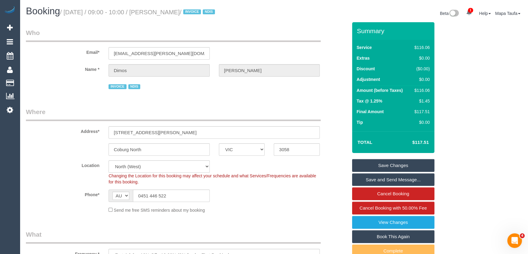
click at [364, 166] on link "Save Changes" at bounding box center [393, 165] width 82 height 13
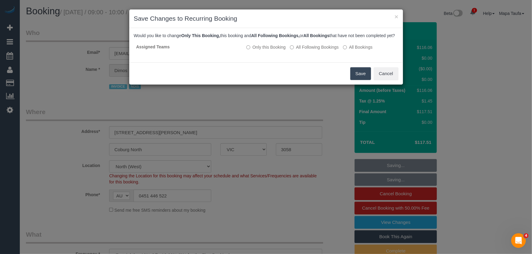
click at [358, 77] on button "Save" at bounding box center [360, 73] width 21 height 13
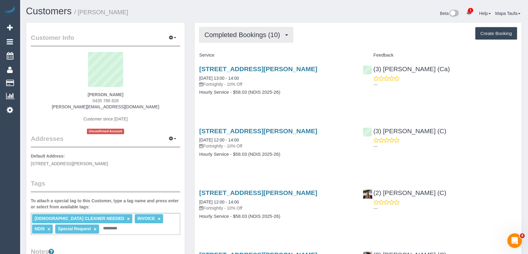
click at [220, 35] on span "Completed Bookings (10)" at bounding box center [243, 35] width 79 height 8
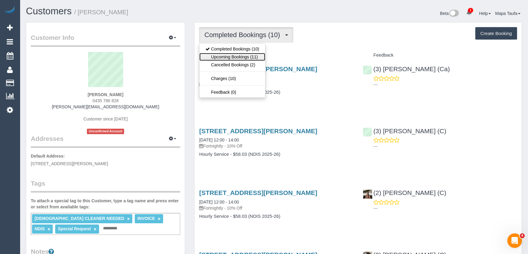
click at [231, 57] on link "Upcoming Bookings (11)" at bounding box center [232, 57] width 66 height 8
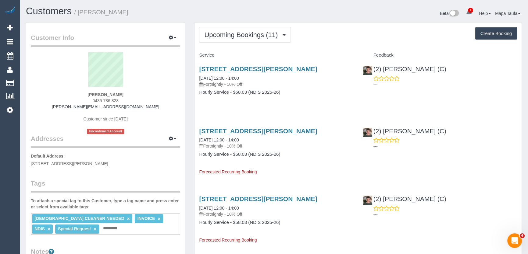
drag, startPoint x: 126, startPoint y: 101, endPoint x: 91, endPoint y: 101, distance: 35.0
click at [91, 101] on div "Filomena Carlone 0435 786 828 filomena.letsgetcare@fake.com Customer since 2025…" at bounding box center [105, 93] width 149 height 82
copy span "0435 786 828"
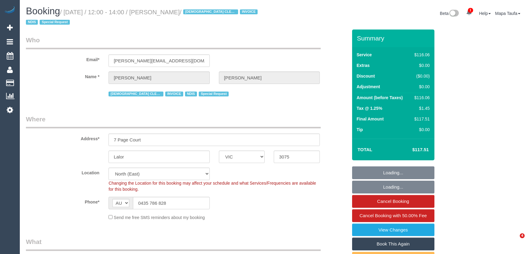
select select "VIC"
select select "number:28"
select select "number:14"
select select "number:19"
select select "number:25"
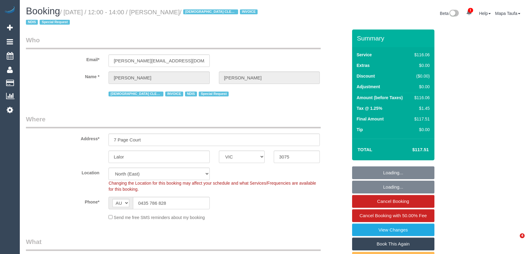
select select "number:35"
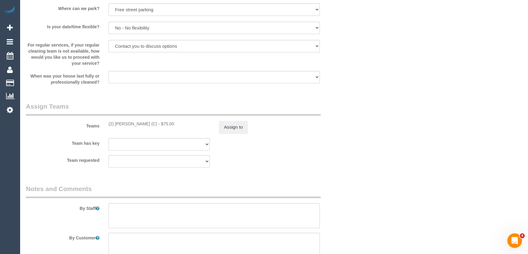
scroll to position [720, 0]
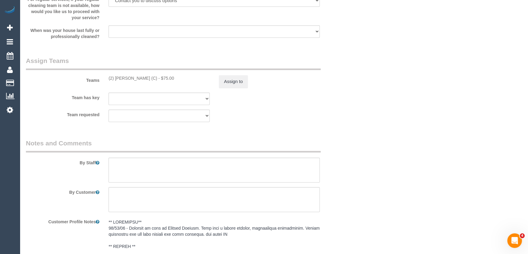
drag, startPoint x: 148, startPoint y: 77, endPoint x: 115, endPoint y: 78, distance: 33.2
click at [115, 78] on div "(2) [PERSON_NAME] (C) - $75.00" at bounding box center [158, 78] width 101 height 6
copy div "[PERSON_NAME] (C)"
click at [224, 85] on button "Assign to" at bounding box center [233, 81] width 29 height 13
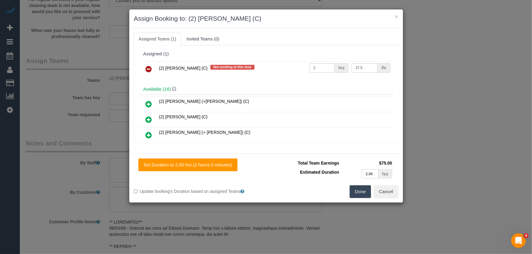
click at [151, 66] on icon at bounding box center [149, 69] width 6 height 7
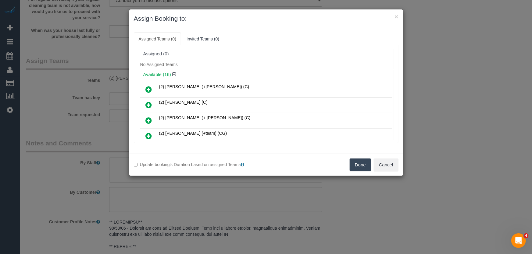
click at [362, 161] on button "Done" at bounding box center [360, 165] width 21 height 13
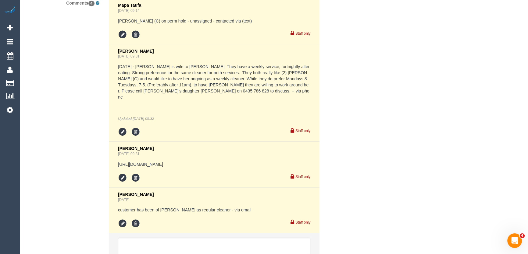
scroll to position [1158, 0]
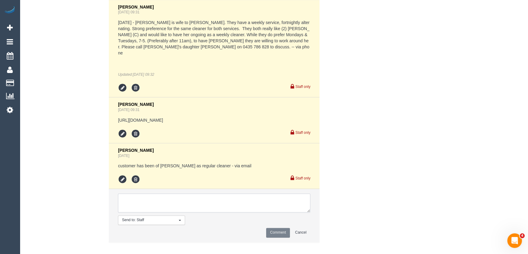
click at [190, 194] on textarea at bounding box center [214, 203] width 192 height 19
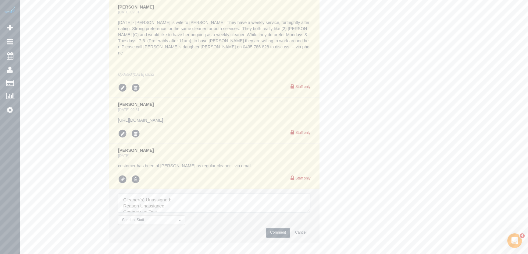
drag, startPoint x: 307, startPoint y: 206, endPoint x: 334, endPoint y: 238, distance: 41.7
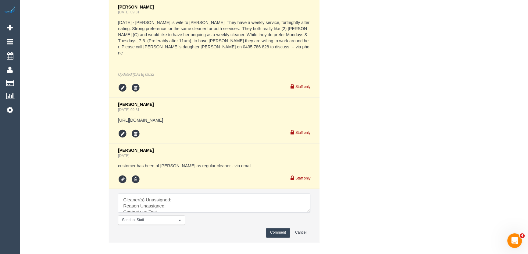
drag, startPoint x: 307, startPoint y: 204, endPoint x: 333, endPoint y: 240, distance: 44.8
click at [310, 213] on textarea at bounding box center [214, 203] width 192 height 19
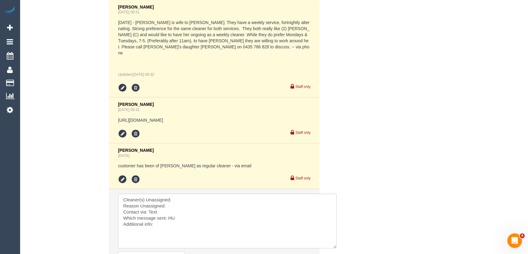
click at [194, 189] on li "Send to: Staff Nothing selected Send to: Staff Send to: Customer Send to: Team …" at bounding box center [214, 233] width 211 height 89
click at [188, 194] on textarea at bounding box center [227, 221] width 218 height 55
paste textarea "Katie Eichorn (C)"
click at [179, 201] on textarea at bounding box center [227, 221] width 218 height 55
click at [172, 212] on textarea at bounding box center [227, 221] width 218 height 55
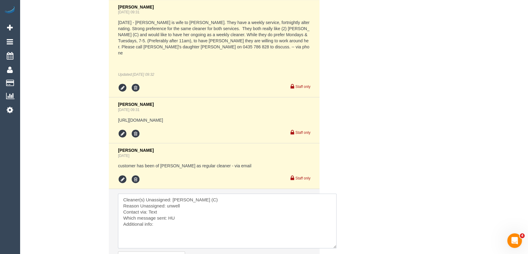
click at [172, 212] on textarea at bounding box center [227, 221] width 218 height 55
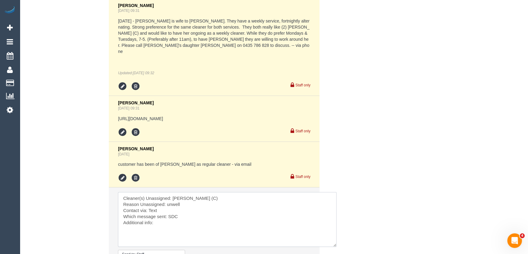
scroll to position [1213, 0]
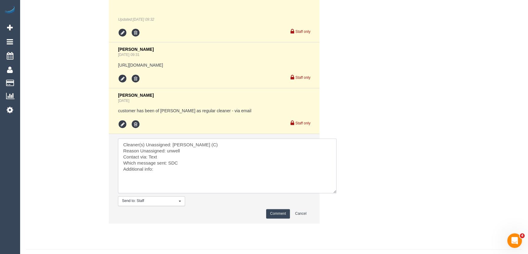
type textarea "Cleaner(s) Unassigned: [PERSON_NAME] (C) Reason Unassigned: unwell Contact via:…"
click at [275, 209] on button "Comment" at bounding box center [278, 213] width 24 height 9
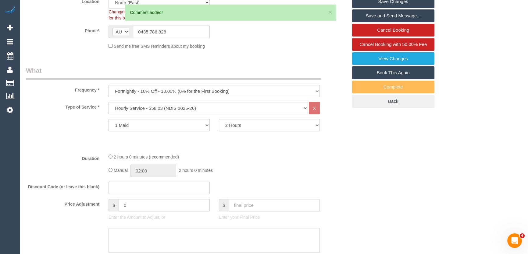
scroll to position [5, 0]
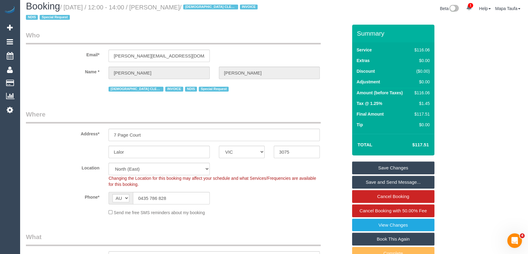
click at [367, 162] on link "Save Changes" at bounding box center [393, 168] width 82 height 13
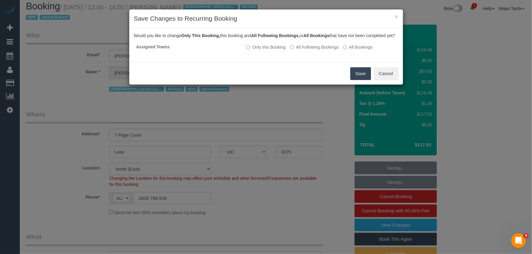
click at [365, 78] on button "Save" at bounding box center [360, 73] width 21 height 13
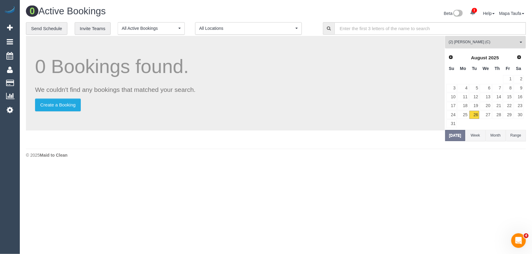
click at [467, 42] on span "(2) Katie Eichorn (C)" at bounding box center [483, 42] width 69 height 5
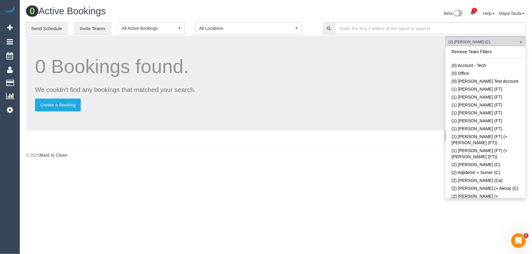
scroll to position [339, 0]
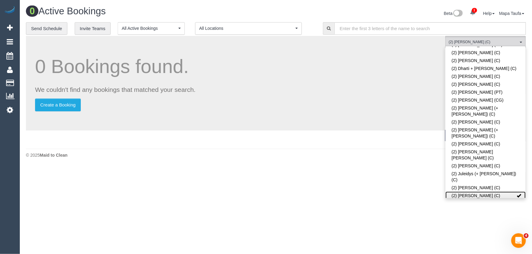
click at [469, 192] on link "(2) Katie Eichorn (C)" at bounding box center [485, 196] width 80 height 8
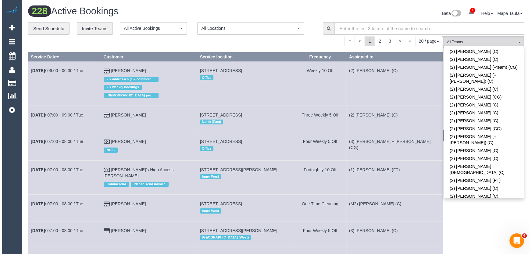
scroll to position [608, 0]
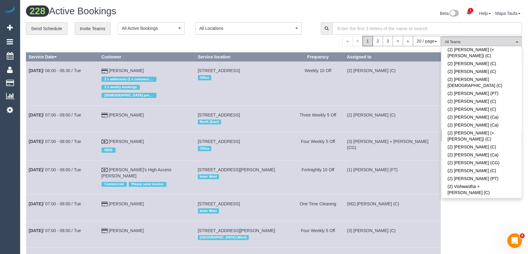
click at [469, 229] on link "(3) [PERSON_NAME] (C)" at bounding box center [481, 233] width 80 height 8
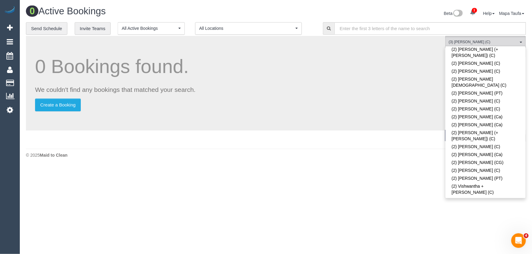
click at [287, 8] on div "Beta 1 Your Notifications You have 0 alerts × You have 1 to charge for 26/08/20…" at bounding box center [403, 14] width 254 height 16
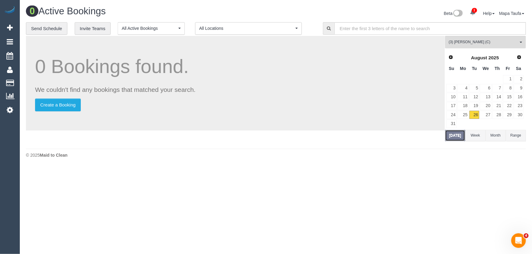
click at [454, 134] on button "Today" at bounding box center [455, 135] width 20 height 11
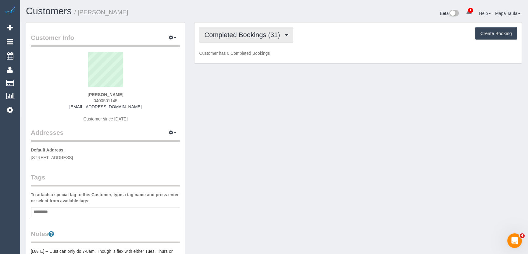
click at [238, 29] on button "Completed Bookings (31)" at bounding box center [246, 35] width 94 height 16
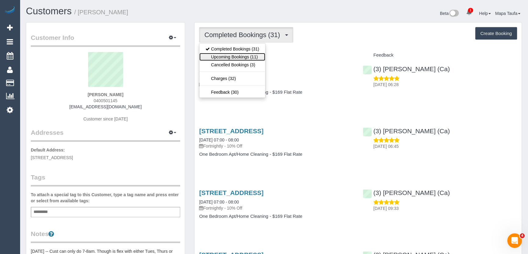
click at [249, 54] on link "Upcoming Bookings (11)" at bounding box center [232, 57] width 66 height 8
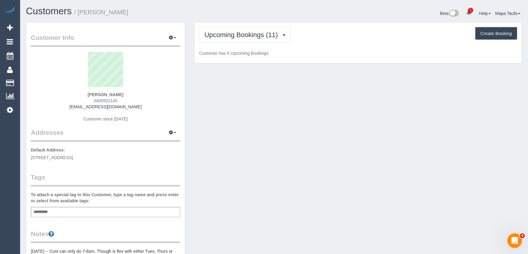
click at [284, 17] on div "Beta 1 Your Notifications You have 0 alerts × You have 1 to charge for [DATE] H…" at bounding box center [400, 14] width 253 height 16
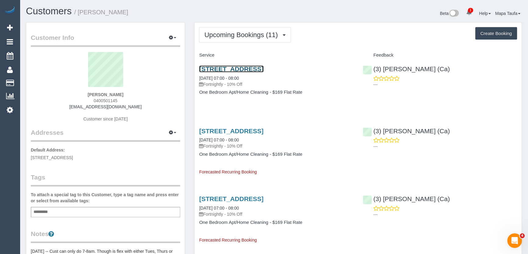
click at [215, 70] on link "[STREET_ADDRESS]" at bounding box center [231, 69] width 64 height 7
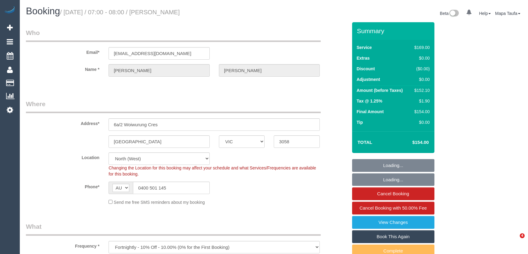
select select "VIC"
select select "number:28"
select select "number:14"
select select "number:19"
select select "number:23"
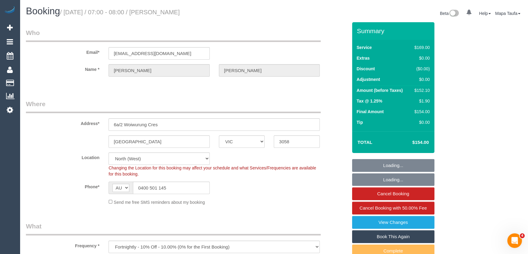
select select "number:34"
select select "number:13"
select select "object:1402"
select select "string:stripe-pm_1P9ODG2GScqysDRVUPaeRww0"
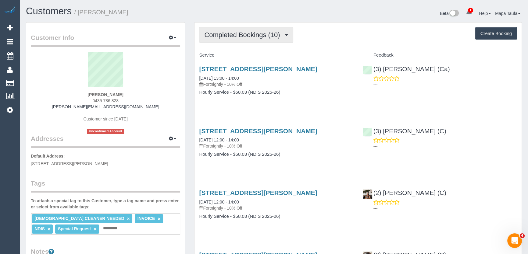
click at [240, 34] on span "Completed Bookings (10)" at bounding box center [243, 35] width 79 height 8
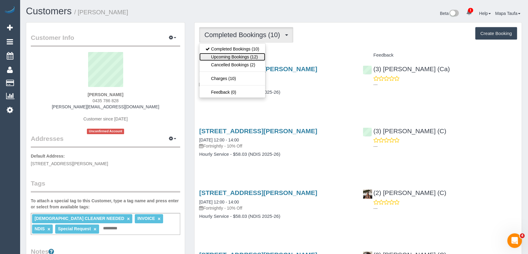
click at [240, 56] on link "Upcoming Bookings (12)" at bounding box center [232, 57] width 66 height 8
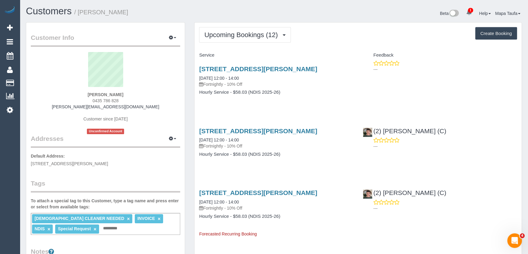
drag, startPoint x: 126, startPoint y: 94, endPoint x: 82, endPoint y: 98, distance: 43.7
click at [83, 96] on div "Filomena Carlone 0435 786 828 filomena.letsgetcare@fake.com Customer since 2025…" at bounding box center [105, 93] width 149 height 82
click at [251, 69] on link "7 Page Court, Lalor, VIC 3075" at bounding box center [258, 69] width 118 height 7
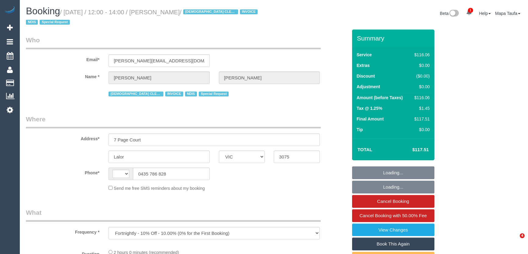
select select "VIC"
select select "number:28"
select select "number:14"
select select "number:19"
select select "number:25"
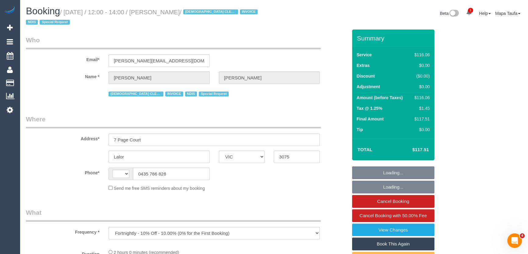
select select "number:35"
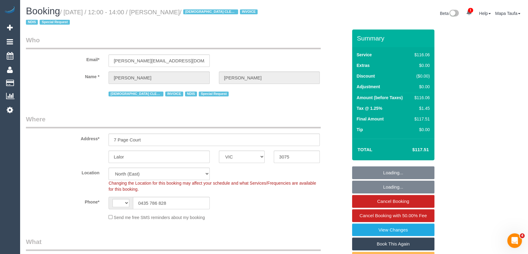
select select "object:848"
select select "string:AU"
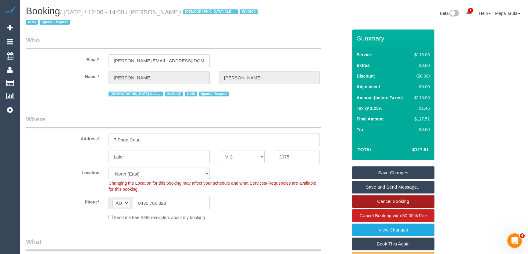
click at [392, 201] on link "Cancel Booking" at bounding box center [393, 201] width 82 height 13
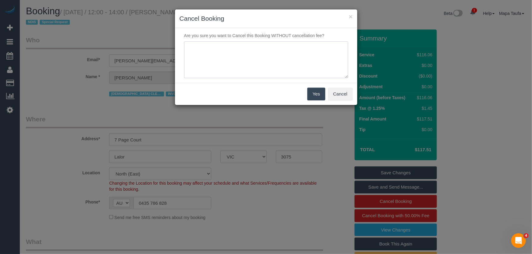
click at [236, 69] on textarea at bounding box center [266, 59] width 164 height 37
type textarea "service not needed - via text -MT"
click at [321, 98] on button "Yes" at bounding box center [316, 94] width 18 height 13
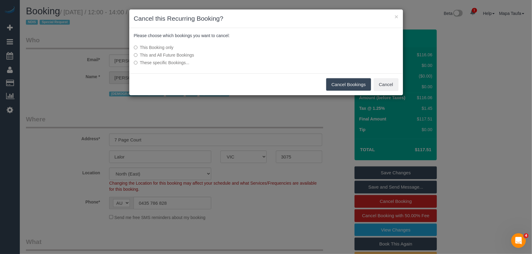
click at [352, 81] on button "Cancel Bookings" at bounding box center [348, 84] width 45 height 13
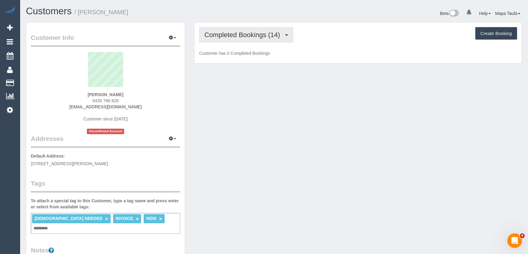
click at [245, 30] on button "Completed Bookings (14)" at bounding box center [246, 35] width 94 height 16
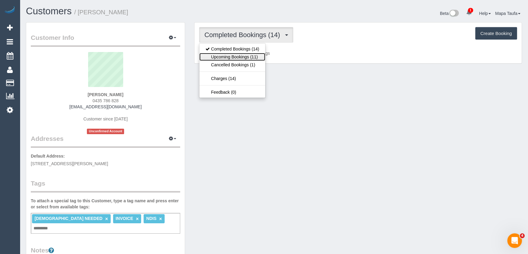
click at [245, 55] on link "Upcoming Bookings (11)" at bounding box center [232, 57] width 66 height 8
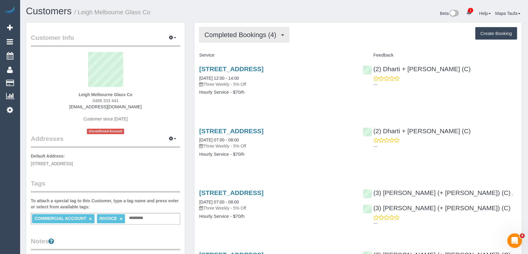
click at [227, 34] on span "Completed Bookings (4)" at bounding box center [241, 35] width 75 height 8
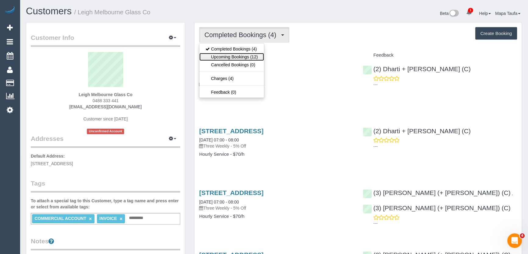
click at [238, 57] on link "Upcoming Bookings (12)" at bounding box center [231, 57] width 64 height 8
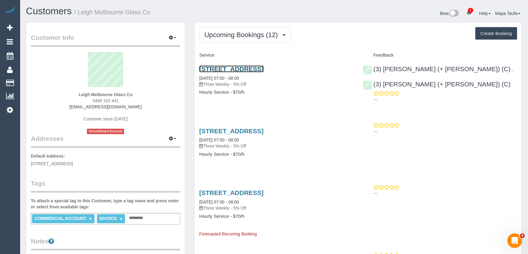
click at [235, 66] on link "[STREET_ADDRESS]" at bounding box center [231, 69] width 64 height 7
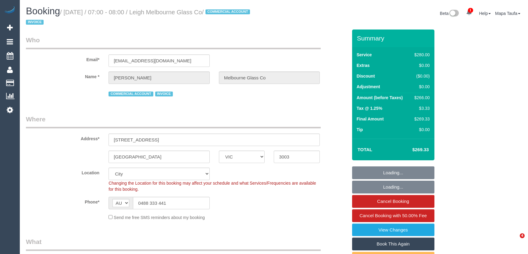
select select "VIC"
select select "2"
select select "number:28"
select select "number:14"
select select "number:19"
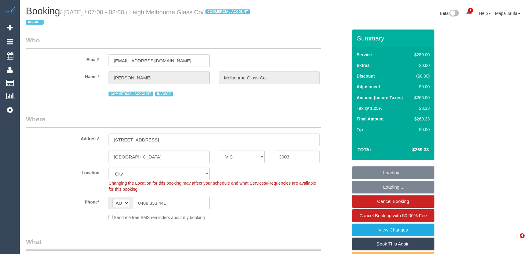
select select "number:36"
select select "object:1271"
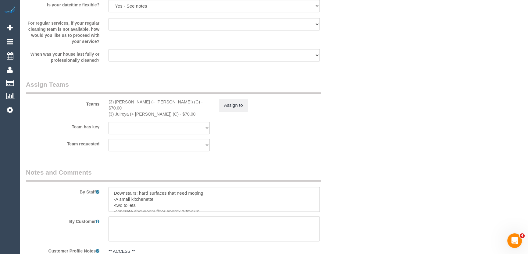
scroll to position [984, 0]
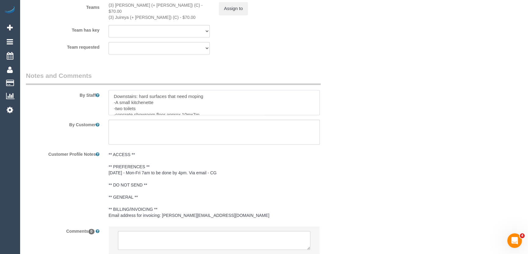
click at [320, 106] on textarea at bounding box center [213, 102] width 211 height 25
click at [321, 109] on div at bounding box center [214, 102] width 220 height 25
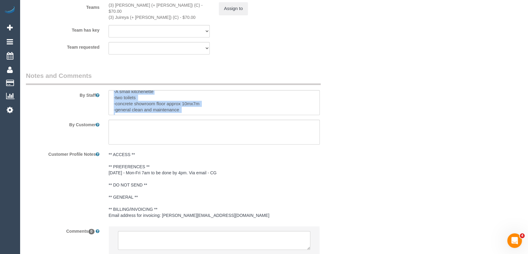
click at [321, 109] on div at bounding box center [214, 102] width 220 height 25
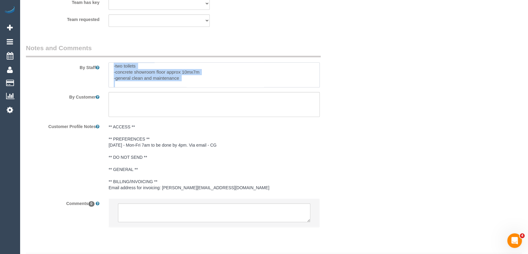
scroll to position [0, 0]
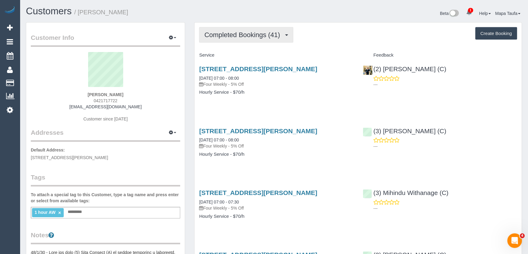
click at [238, 32] on span "Completed Bookings (41)" at bounding box center [243, 35] width 79 height 8
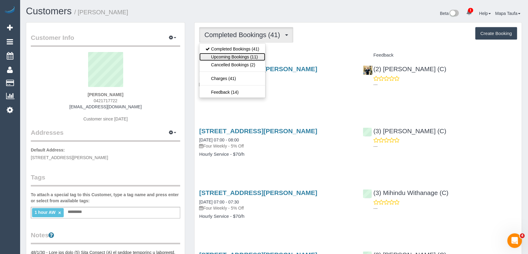
click at [223, 57] on link "Upcoming Bookings (11)" at bounding box center [232, 57] width 66 height 8
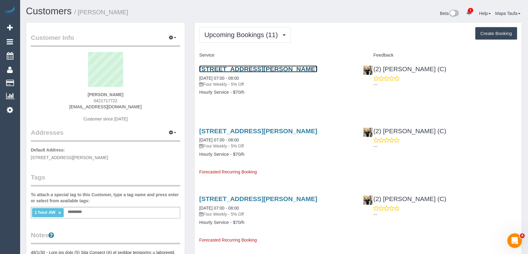
click at [267, 68] on link "1 Oak Street, Pascoe Vale, VIC 3044" at bounding box center [258, 69] width 118 height 7
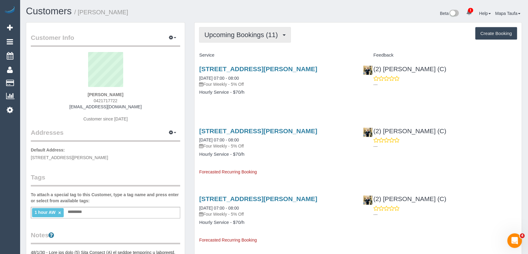
click at [235, 39] on button "Upcoming Bookings (11)" at bounding box center [245, 35] width 92 height 16
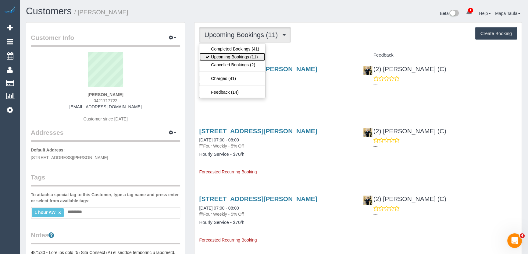
click at [239, 55] on link "Upcoming Bookings (11)" at bounding box center [232, 57] width 66 height 8
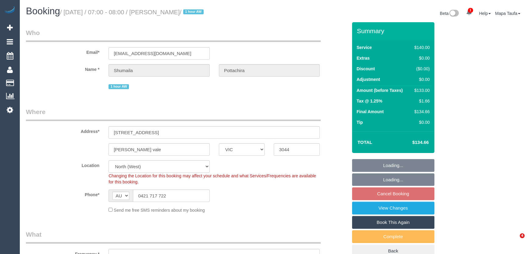
select select "VIC"
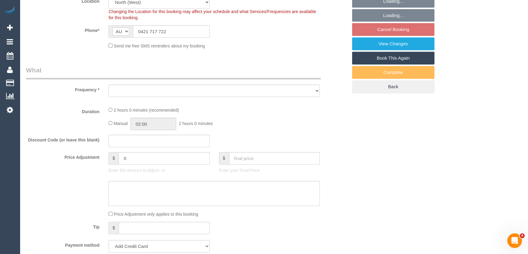
select select "object:858"
select select "string:stripe-pm_1KNDlQ2GScqysDRVAVrDyg3V"
select select "number:28"
select select "number:14"
select select "number:19"
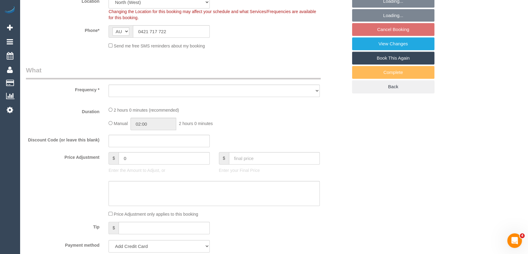
select select "number:23"
select select "number:13"
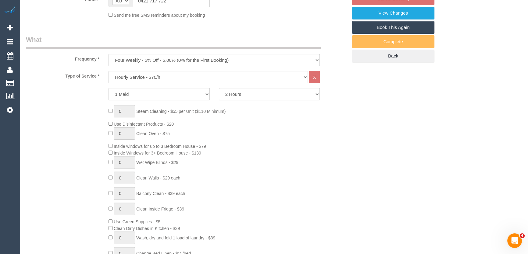
select select "object:863"
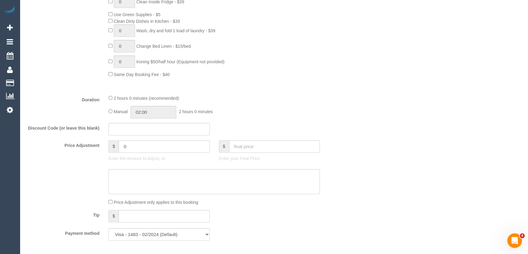
select select "spot1"
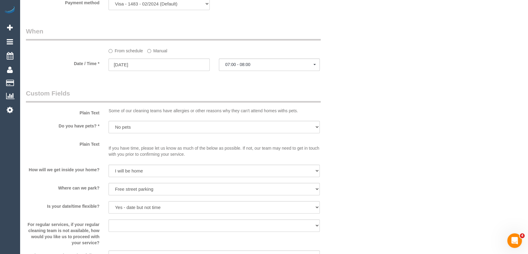
scroll to position [637, 0]
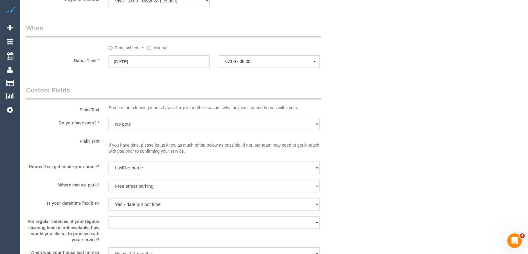
click at [143, 59] on input "17/09/2025" at bounding box center [158, 61] width 101 height 12
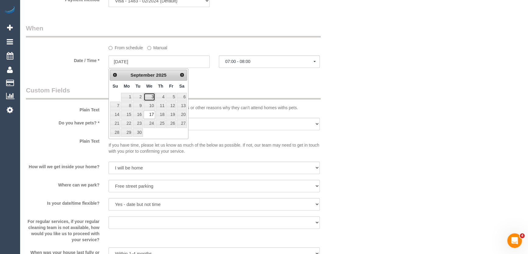
click at [151, 95] on link "3" at bounding box center [150, 97] width 12 height 8
type input "03/09/2025"
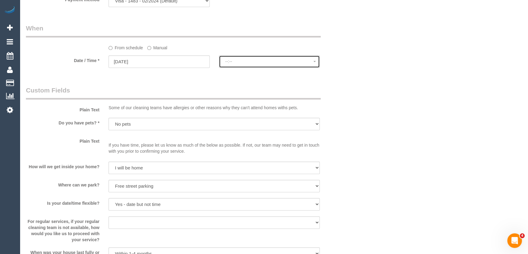
click at [240, 66] on button "--:--" at bounding box center [269, 61] width 101 height 12
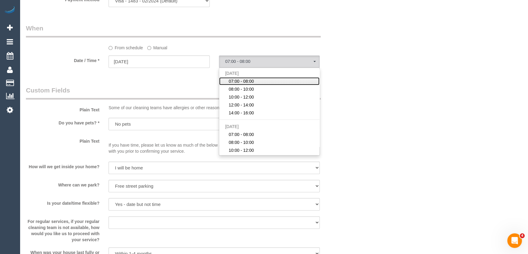
click at [240, 80] on span "07:00 - 08:00" at bounding box center [241, 81] width 25 height 6
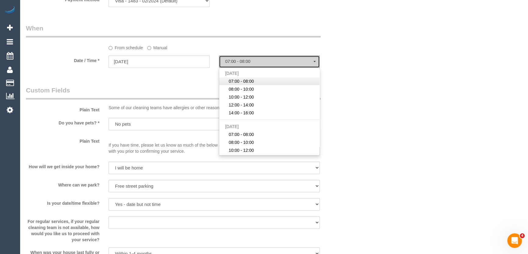
select select "spot22"
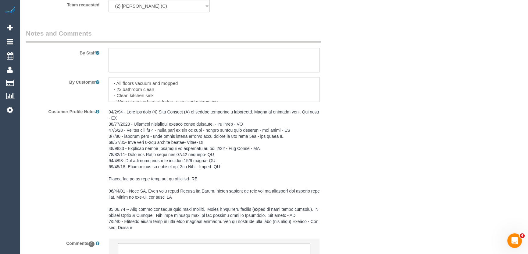
scroll to position [886, 0]
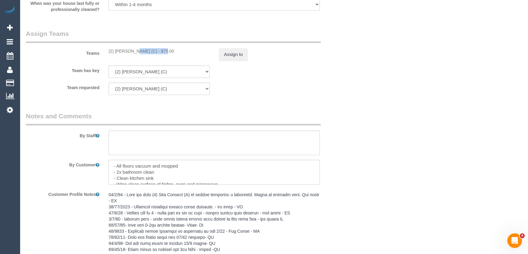
drag, startPoint x: 143, startPoint y: 50, endPoint x: 114, endPoint y: 51, distance: 28.7
click at [114, 51] on div "(2) Ashik Miah (C) - $75.00" at bounding box center [158, 51] width 101 height 6
copy div "Ashik Miah (C)"
click at [228, 52] on button "Assign to" at bounding box center [233, 54] width 29 height 13
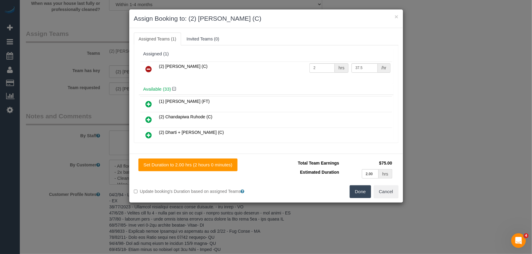
click at [153, 65] on link at bounding box center [149, 69] width 14 height 12
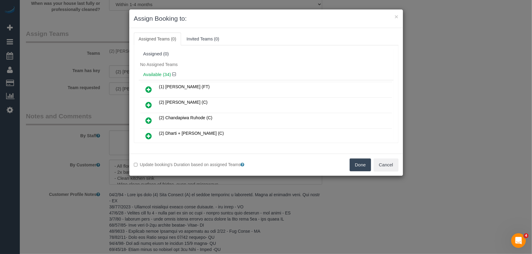
click at [361, 168] on button "Done" at bounding box center [360, 165] width 21 height 13
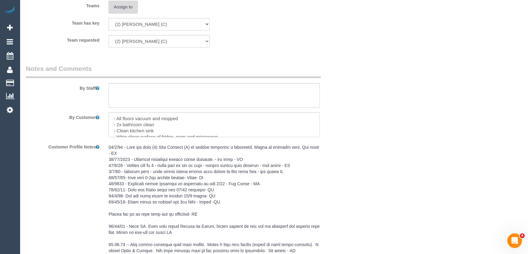
scroll to position [1026, 0]
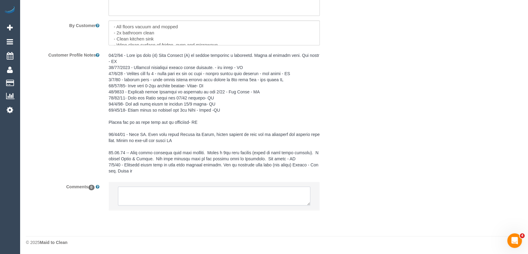
click at [157, 193] on textarea at bounding box center [214, 196] width 192 height 19
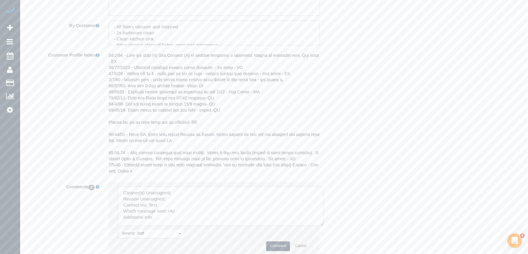
drag, startPoint x: 320, startPoint y: 223, endPoint x: 178, endPoint y: 194, distance: 144.7
click at [320, 226] on textarea at bounding box center [221, 206] width 206 height 39
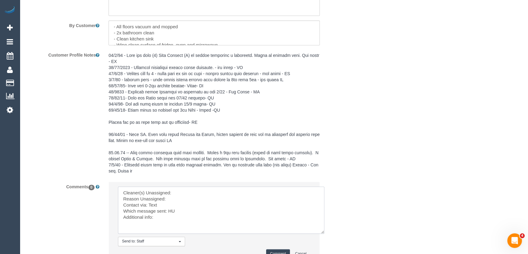
click at [171, 189] on textarea at bounding box center [221, 210] width 206 height 47
paste textarea "Ashik Miah (C)"
click at [177, 201] on textarea at bounding box center [221, 210] width 206 height 47
drag, startPoint x: 189, startPoint y: 222, endPoint x: 71, endPoint y: 159, distance: 134.3
click at [79, 180] on sui-booking-comments "By Staff By Customer Customer Profile Notes Comments 0 Send to: Staff Nothing s…" at bounding box center [186, 121] width 321 height 298
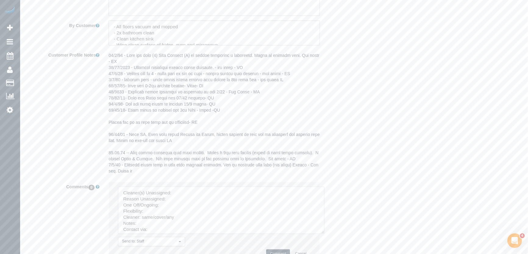
click at [182, 195] on textarea at bounding box center [221, 210] width 206 height 47
paste textarea "Ashik Miah (C)"
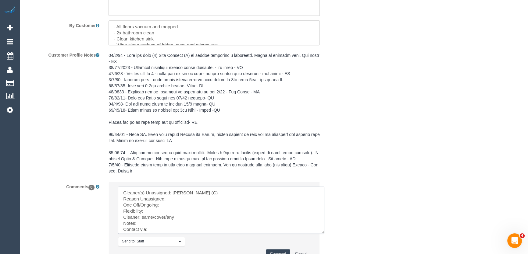
click at [183, 198] on textarea at bounding box center [221, 210] width 206 height 47
drag, startPoint x: 181, startPoint y: 202, endPoint x: 173, endPoint y: 203, distance: 7.4
click at [180, 203] on textarea at bounding box center [221, 210] width 206 height 47
click at [171, 204] on textarea at bounding box center [221, 210] width 206 height 47
click at [174, 207] on textarea at bounding box center [221, 210] width 206 height 47
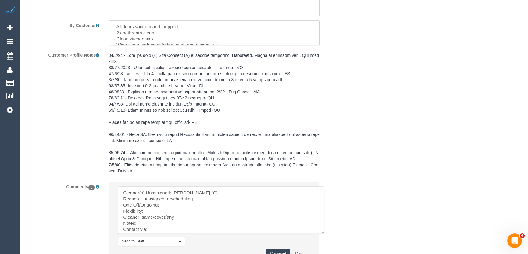
click at [161, 205] on textarea at bounding box center [221, 210] width 206 height 47
click at [165, 212] on textarea at bounding box center [221, 210] width 206 height 47
drag, startPoint x: 167, startPoint y: 218, endPoint x: 142, endPoint y: 218, distance: 25.3
click at [142, 218] on textarea at bounding box center [221, 210] width 206 height 47
click at [158, 231] on textarea at bounding box center [221, 210] width 206 height 47
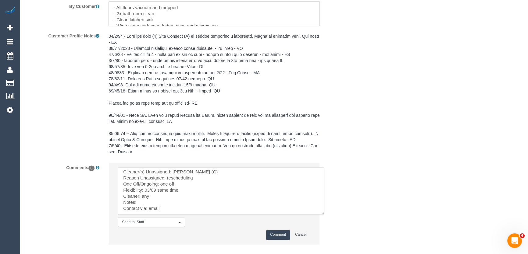
scroll to position [1054, 0]
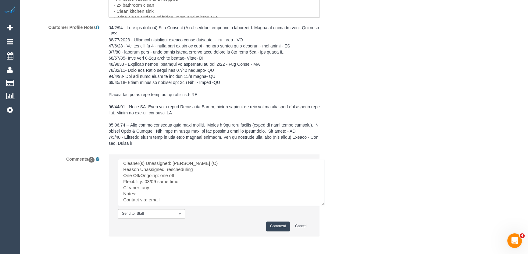
type textarea "Cleaner(s) Unassigned: Ashik Miah (C) Reason Unassigned: rescheduling One Off/O…"
click at [276, 227] on button "Comment" at bounding box center [278, 226] width 24 height 9
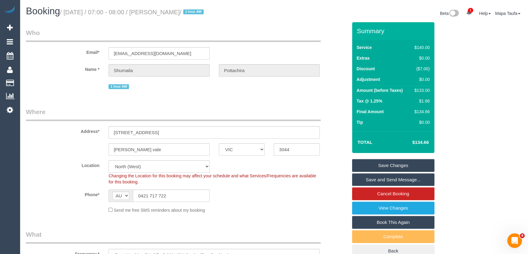
scroll to position [555, 0]
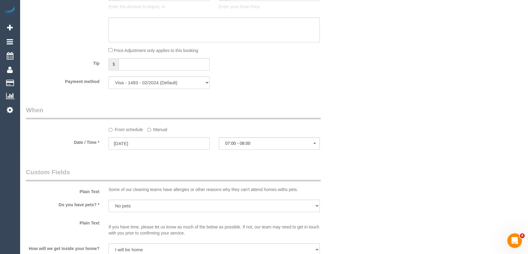
click at [390, 147] on div "Who Email* s.pottachira@gmail.com Name * Shumaila Pottachira 1 hour AW Where Ad…" at bounding box center [274, 141] width 496 height 1348
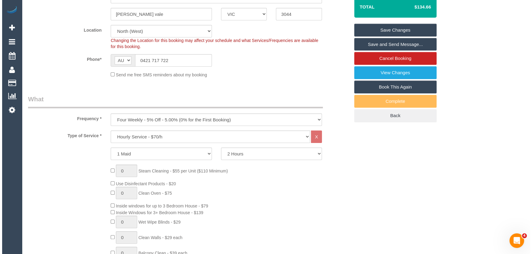
scroll to position [0, 0]
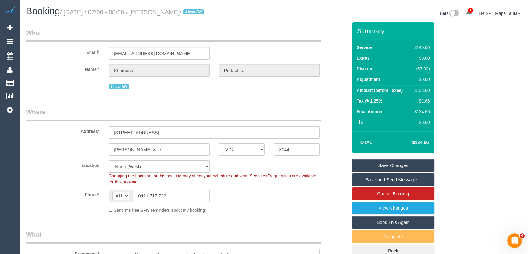
click at [373, 166] on link "Save Changes" at bounding box center [393, 165] width 82 height 13
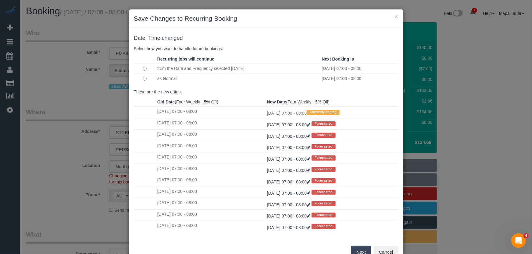
click at [356, 247] on button "Next" at bounding box center [361, 252] width 20 height 13
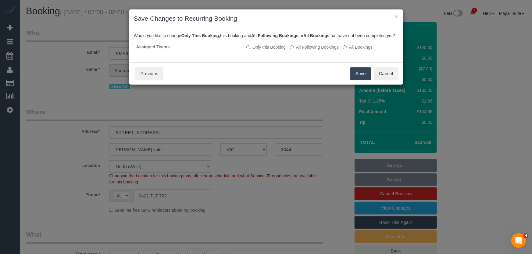
click at [362, 77] on button "Save" at bounding box center [360, 73] width 21 height 13
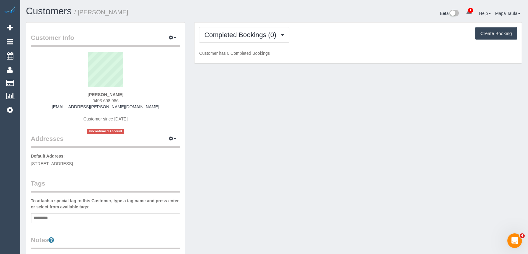
drag, startPoint x: 113, startPoint y: 101, endPoint x: 88, endPoint y: 101, distance: 24.7
click at [88, 101] on div "[PERSON_NAME] 0403 698 986 [EMAIL_ADDRESS][PERSON_NAME][DOMAIN_NAME] Customer s…" at bounding box center [105, 93] width 149 height 82
copy span "0403 698 986"
click at [240, 33] on span "Completed Bookings (0)" at bounding box center [241, 35] width 75 height 8
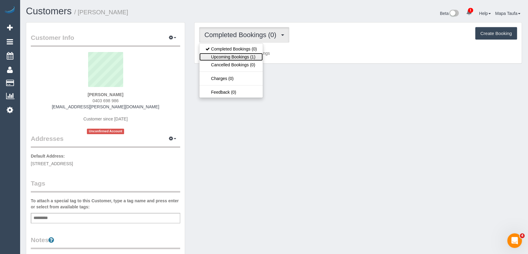
click at [241, 56] on link "Upcoming Bookings (1)" at bounding box center [230, 57] width 63 height 8
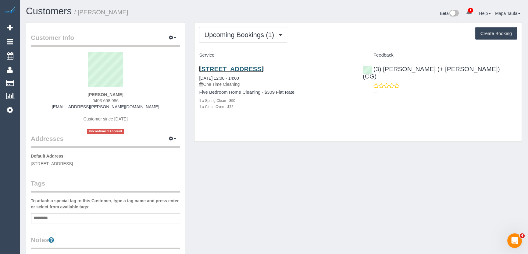
click at [240, 69] on link "[STREET_ADDRESS]" at bounding box center [231, 69] width 64 height 7
click at [377, 197] on div "Customer Info Edit Contact Info Send Message Email Preferences Special Sales Ta…" at bounding box center [273, 226] width 505 height 408
click at [263, 67] on link "[STREET_ADDRESS]" at bounding box center [231, 69] width 64 height 7
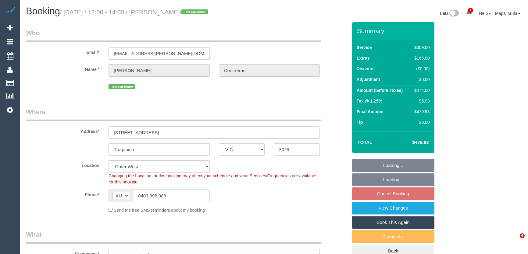
select select "VIC"
select select "number:27"
select select "number:14"
select select "number:18"
select select "number:24"
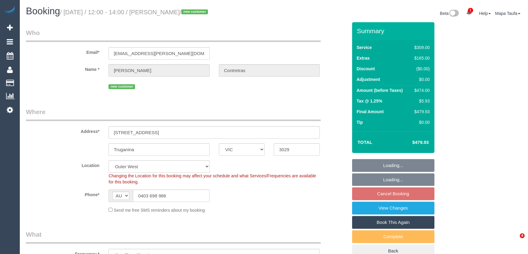
select select "object:1215"
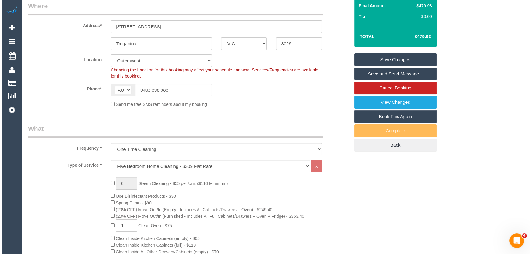
scroll to position [111, 0]
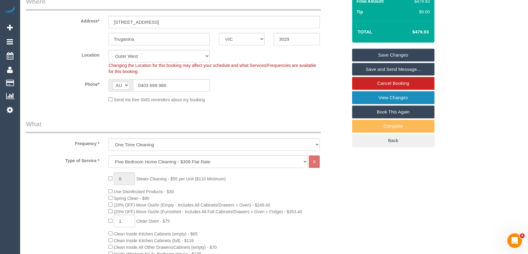
click at [414, 101] on link "View Changes" at bounding box center [393, 97] width 82 height 13
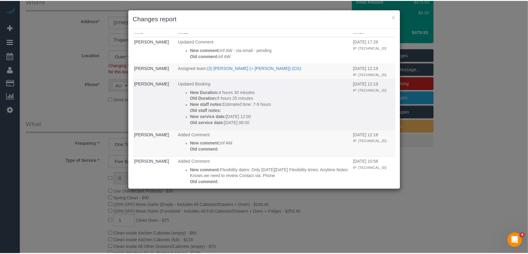
scroll to position [0, 0]
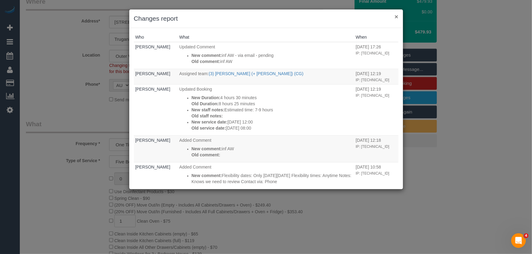
click at [396, 17] on button "×" at bounding box center [396, 16] width 4 height 6
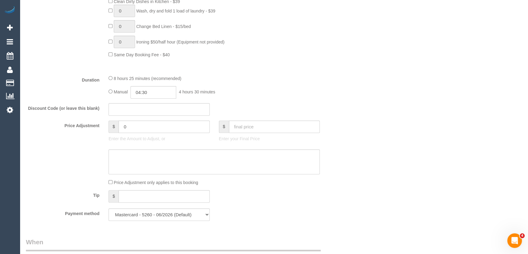
scroll to position [443, 0]
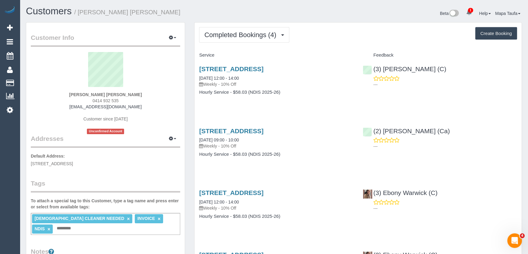
click at [217, 19] on div "Customers / [PERSON_NAME] [PERSON_NAME] Beta 1 Your Notifications You have 0 al…" at bounding box center [273, 14] width 505 height 16
click at [221, 26] on div "Completed Bookings (4) Completed Bookings (4) Upcoming Bookings (11) Cancelled …" at bounding box center [357, 173] width 327 height 301
click at [222, 39] on button "Completed Bookings (4)" at bounding box center [244, 35] width 90 height 16
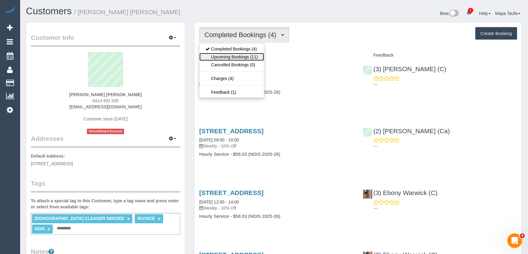
click at [234, 56] on link "Upcoming Bookings (11)" at bounding box center [231, 57] width 64 height 8
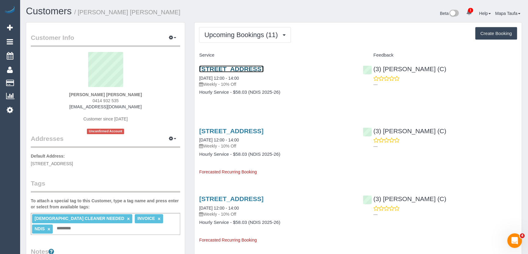
click at [216, 67] on link "[STREET_ADDRESS]" at bounding box center [231, 69] width 64 height 7
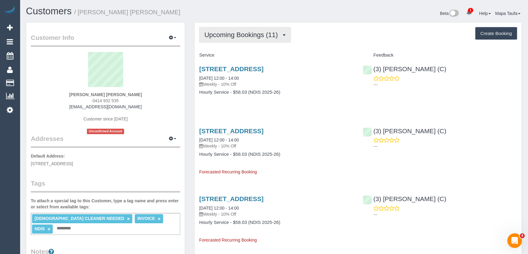
click at [231, 37] on span "Upcoming Bookings (11)" at bounding box center [242, 35] width 76 height 8
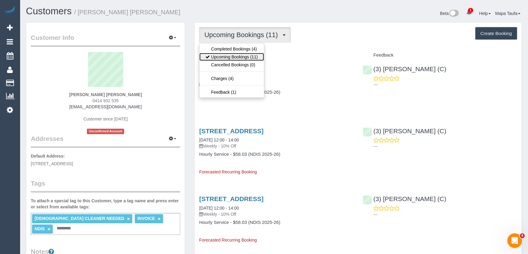
click at [234, 57] on link "Upcoming Bookings (11)" at bounding box center [231, 57] width 64 height 8
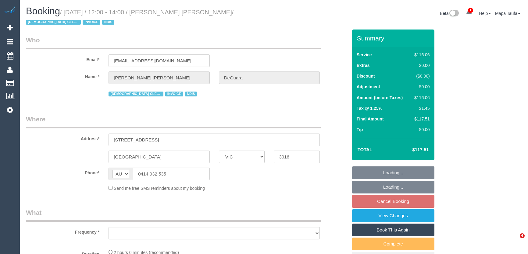
select select "VIC"
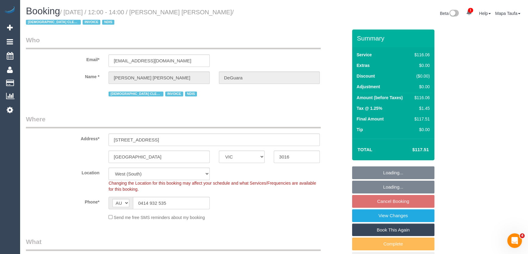
select select "object:604"
select select "number:27"
select select "number:14"
select select "number:18"
select select "number:36"
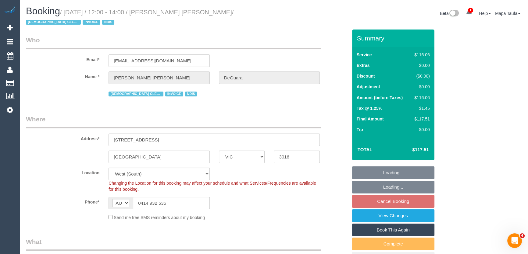
select select "number:35"
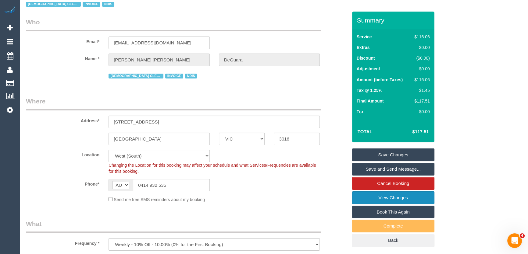
scroll to position [83, 0]
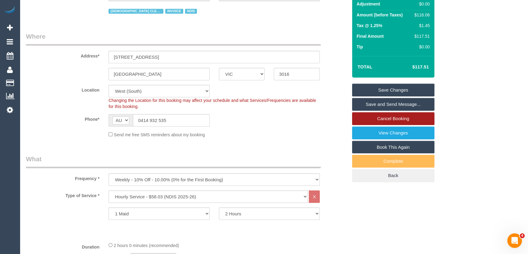
click at [392, 116] on link "Cancel Booking" at bounding box center [393, 118] width 82 height 13
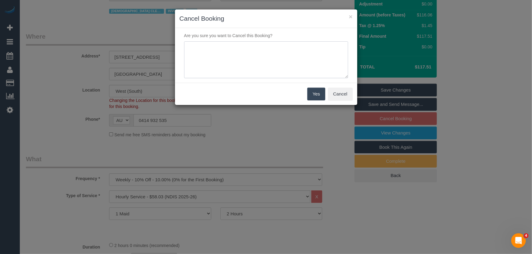
click at [211, 57] on textarea at bounding box center [266, 59] width 164 height 37
type textarea "service not needed via text - MT"
click at [317, 91] on button "Yes" at bounding box center [316, 94] width 18 height 13
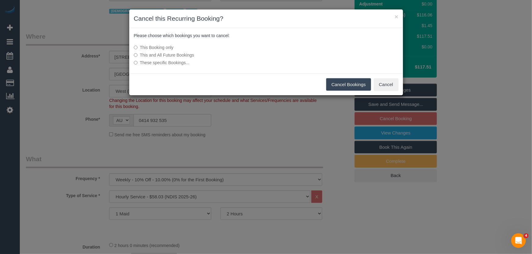
click at [334, 85] on button "Cancel Bookings" at bounding box center [348, 84] width 45 height 13
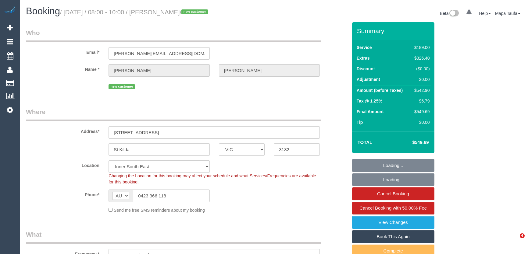
select select "VIC"
select select "number:28"
select select "number:14"
select select "number:18"
select select "number:25"
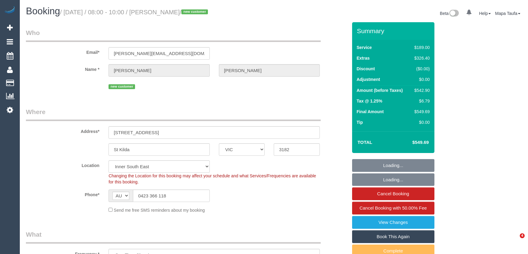
select select "number:35"
select select "number:12"
select select "object:1382"
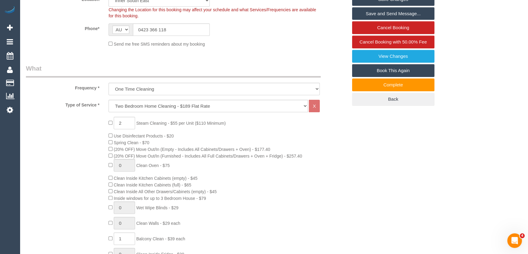
scroll to position [113, 0]
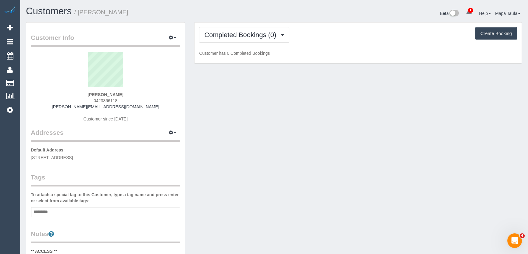
drag, startPoint x: 128, startPoint y: 98, endPoint x: 91, endPoint y: 101, distance: 36.7
click at [91, 101] on div "[PERSON_NAME] 0423366118 [PERSON_NAME][EMAIL_ADDRESS][DOMAIN_NAME] Customer sin…" at bounding box center [105, 90] width 149 height 76
copy span "0423366118"
click at [250, 36] on span "Completed Bookings (0)" at bounding box center [241, 35] width 75 height 8
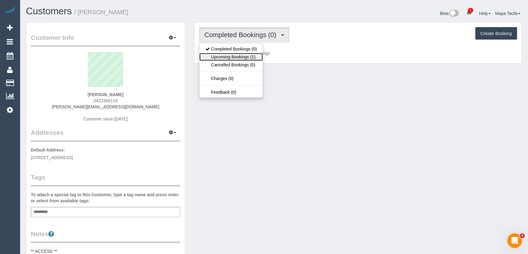
click at [225, 60] on link "Upcoming Bookings (1)" at bounding box center [230, 57] width 63 height 8
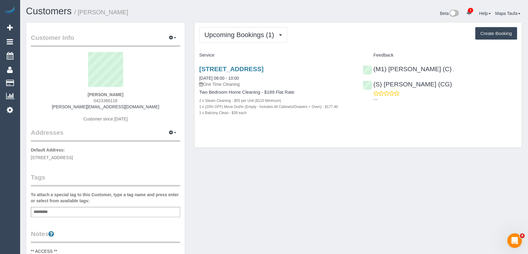
click at [210, 163] on div "Customer Info Edit Contact Info Send Message Email Preferences Special Sales Ta…" at bounding box center [273, 247] width 505 height 451
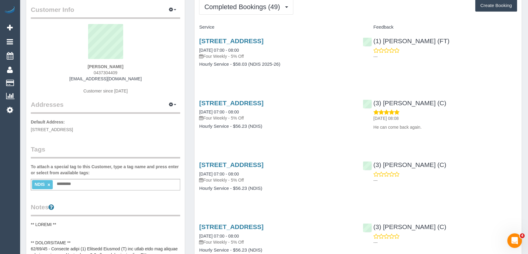
scroll to position [27, 0]
drag, startPoint x: 120, startPoint y: 73, endPoint x: 101, endPoint y: 91, distance: 26.5
click at [91, 71] on div "Warren Anderson 0437304409 wozzar7@bigpond.net.au Customer since 2020" at bounding box center [105, 63] width 149 height 76
copy span "0437304409"
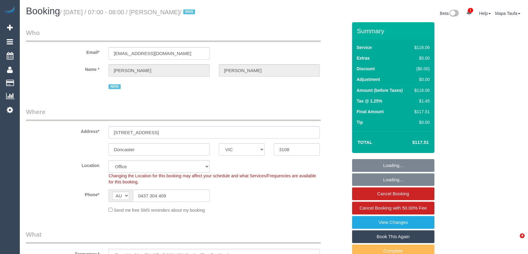
select select "VIC"
select select "number:28"
select select "number:14"
select select "number:19"
select select "number:22"
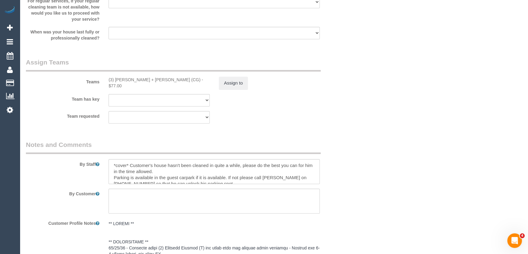
scroll to position [789, 0]
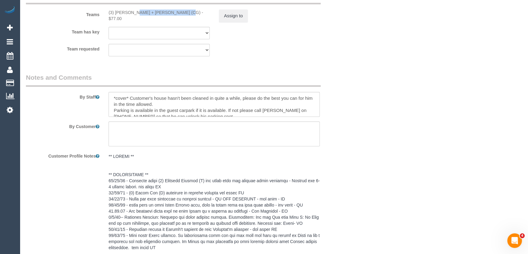
drag, startPoint x: 162, startPoint y: 11, endPoint x: 114, endPoint y: 12, distance: 47.9
click at [114, 12] on div "(3) Bansari + Bhavesh (CG) - $77.00" at bounding box center [158, 15] width 101 height 12
copy div "Bansari + Bhavesh (CG)"
click at [236, 15] on button "Assign to" at bounding box center [233, 15] width 29 height 13
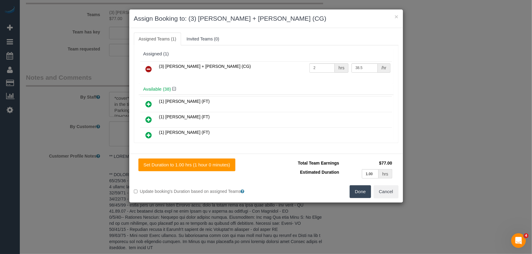
click at [151, 67] on icon at bounding box center [149, 69] width 6 height 7
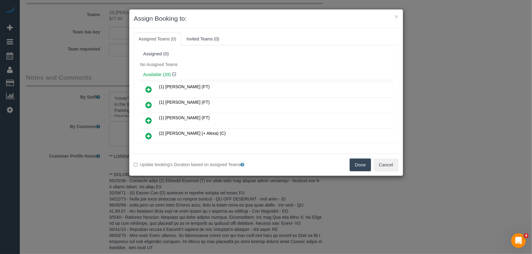
click at [358, 165] on button "Done" at bounding box center [360, 165] width 21 height 13
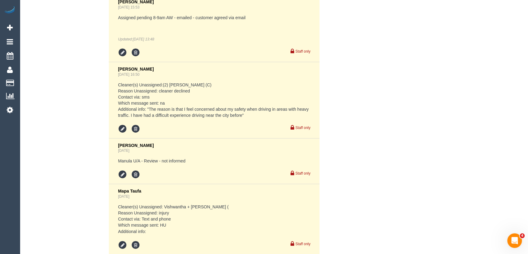
scroll to position [1359, 0]
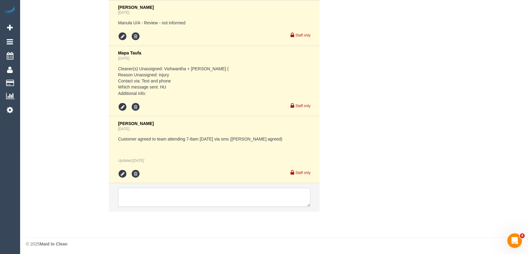
click at [139, 196] on textarea at bounding box center [214, 197] width 192 height 19
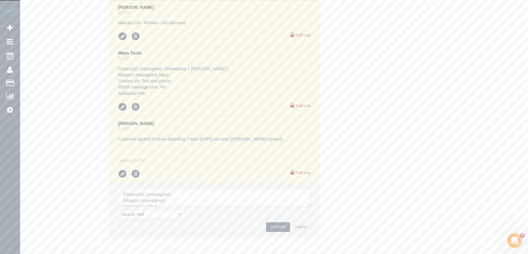
drag, startPoint x: 318, startPoint y: 223, endPoint x: 332, endPoint y: 243, distance: 24.3
click at [310, 207] on textarea at bounding box center [214, 197] width 192 height 19
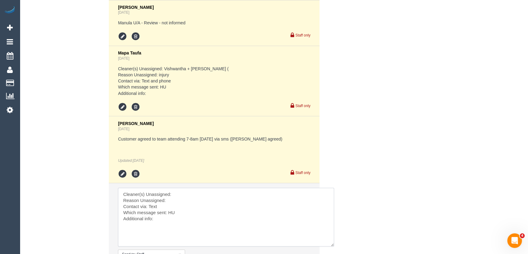
click at [182, 193] on textarea at bounding box center [226, 217] width 216 height 59
paste textarea "Bansari + Bhavesh (CG)"
click at [174, 200] on textarea at bounding box center [226, 217] width 216 height 59
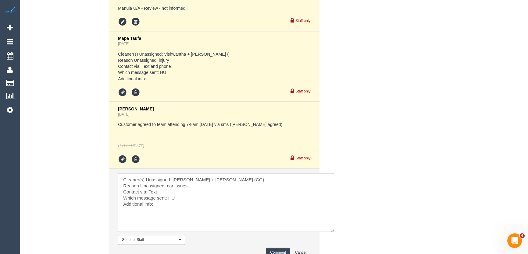
scroll to position [1387, 0]
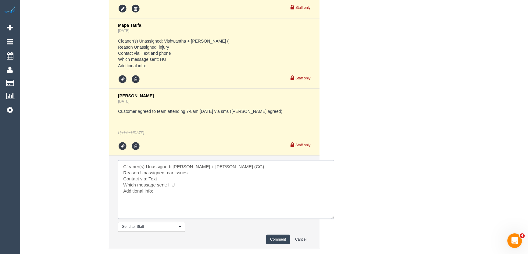
click at [151, 176] on textarea at bounding box center [226, 189] width 216 height 59
click at [172, 184] on textarea at bounding box center [226, 189] width 216 height 59
type textarea "Cleaner(s) Unassigned: Bansari + Bhavesh (CG) Reason Unassigned: car issues Con…"
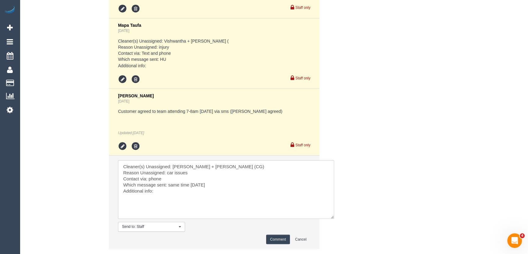
click at [273, 231] on li "Send to: Staff Nothing selected Send to: Staff Send to: Customer Send to: Team …" at bounding box center [214, 202] width 211 height 93
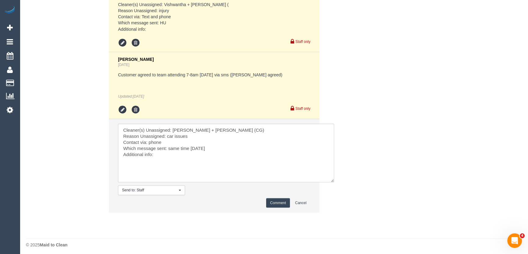
scroll to position [1424, 0]
click at [270, 200] on button "Comment" at bounding box center [278, 202] width 24 height 9
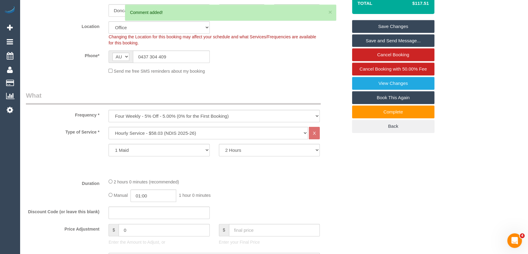
scroll to position [84, 0]
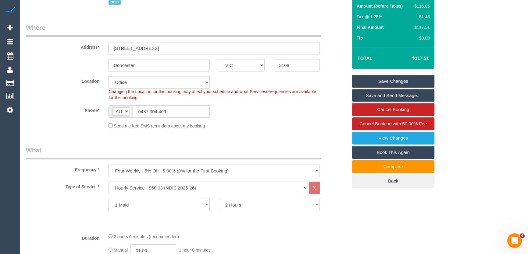
click at [381, 76] on link "Save Changes" at bounding box center [393, 81] width 82 height 13
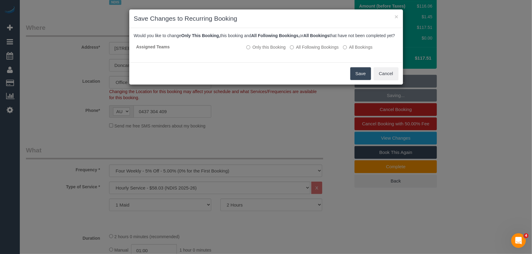
click at [367, 78] on button "Save" at bounding box center [360, 73] width 21 height 13
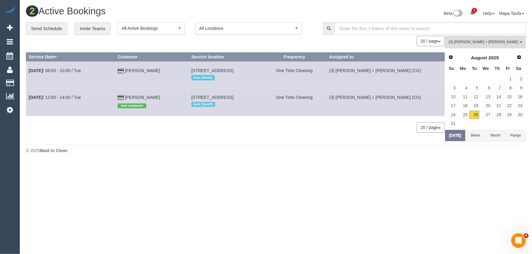
drag, startPoint x: 152, startPoint y: 70, endPoint x: 124, endPoint y: 69, distance: 28.7
click at [124, 69] on td "Liz Oswald" at bounding box center [152, 75] width 74 height 27
copy td "Liz Oswald"
drag, startPoint x: 184, startPoint y: 95, endPoint x: 126, endPoint y: 94, distance: 58.2
click at [126, 94] on td "SUZANNE CAMPBELL new customer" at bounding box center [152, 102] width 74 height 28
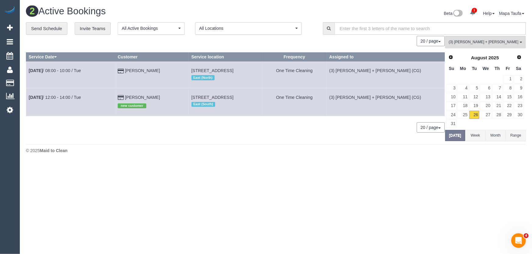
copy link "SUZANNE CAMPBELL"
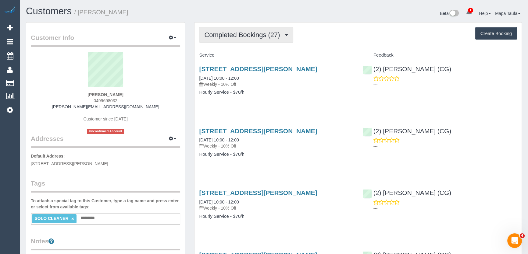
drag, startPoint x: 258, startPoint y: 40, endPoint x: 255, endPoint y: 36, distance: 4.3
click at [257, 38] on button "Completed Bookings (27)" at bounding box center [246, 35] width 94 height 16
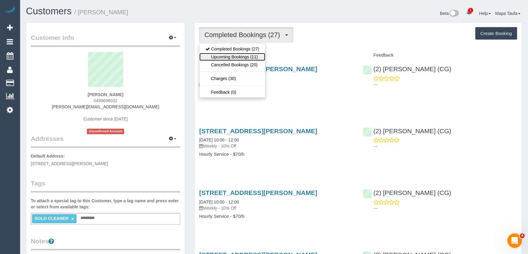
click at [248, 54] on link "Upcoming Bookings (11)" at bounding box center [232, 57] width 66 height 8
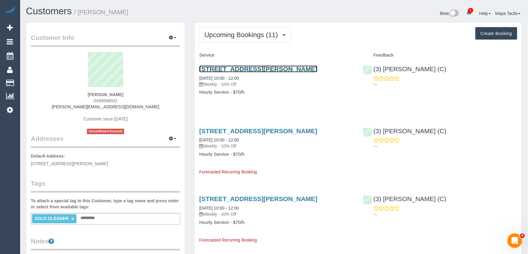
click at [236, 67] on link "50a Lynch Cresent, Brighton, VIC 3186" at bounding box center [258, 69] width 118 height 7
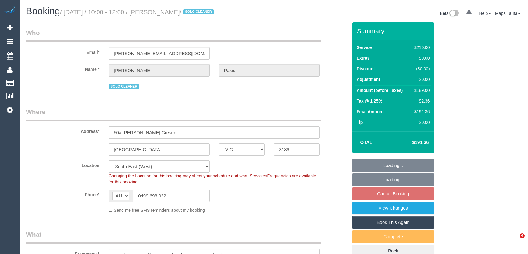
select select "VIC"
select select "180"
select select "spot1"
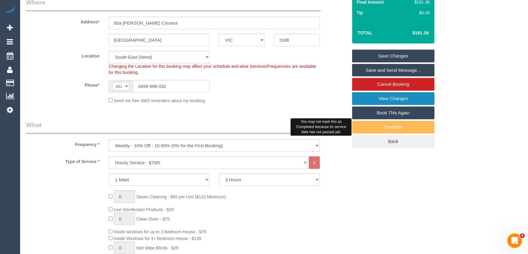
scroll to position [111, 0]
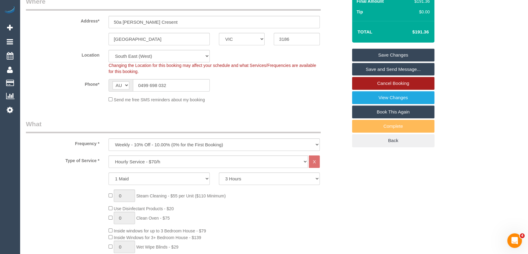
click at [383, 82] on link "Cancel Booking" at bounding box center [393, 83] width 82 height 13
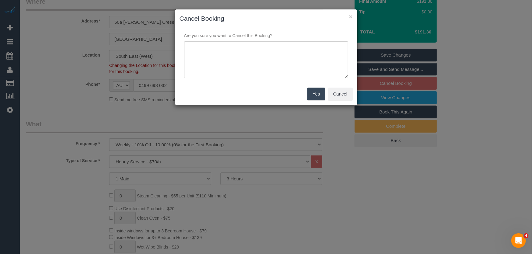
click at [247, 80] on div "Are you sure you want to Cancel this Booking?" at bounding box center [266, 55] width 182 height 55
click at [261, 58] on textarea at bounding box center [266, 59] width 164 height 37
type textarea "service not needed via text -MT"
click at [315, 92] on button "Yes" at bounding box center [316, 94] width 18 height 13
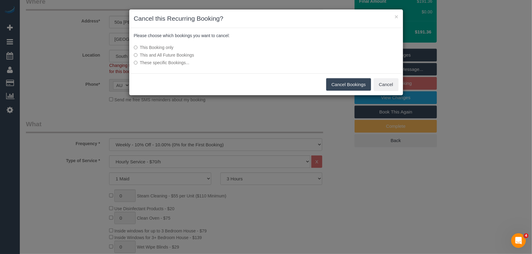
click at [341, 85] on button "Cancel Bookings" at bounding box center [348, 84] width 45 height 13
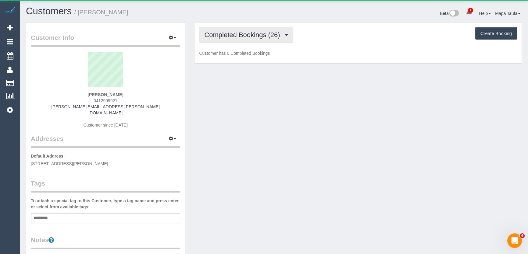
click at [233, 34] on span "Completed Bookings (26)" at bounding box center [243, 35] width 79 height 8
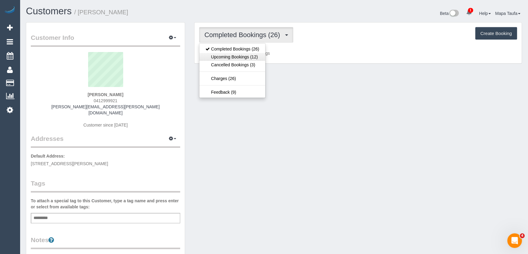
click at [235, 59] on link "Upcoming Bookings (12)" at bounding box center [232, 57] width 66 height 8
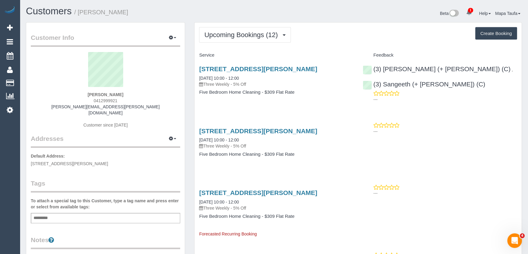
click at [250, 41] on button "Upcoming Bookings (12)" at bounding box center [245, 35] width 92 height 16
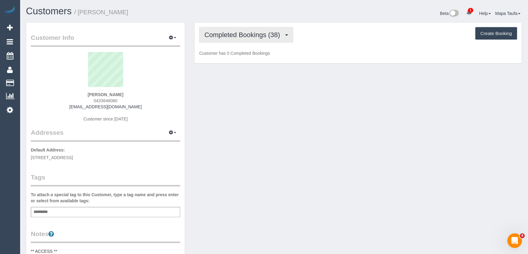
click at [239, 37] on span "Completed Bookings (38)" at bounding box center [243, 35] width 79 height 8
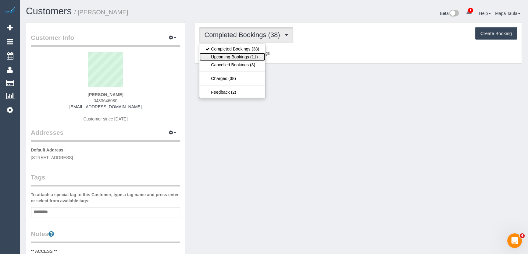
click at [240, 54] on link "Upcoming Bookings (11)" at bounding box center [232, 57] width 66 height 8
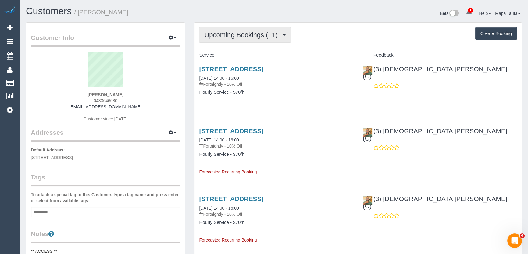
click at [240, 30] on button "Upcoming Bookings (11)" at bounding box center [245, 35] width 92 height 16
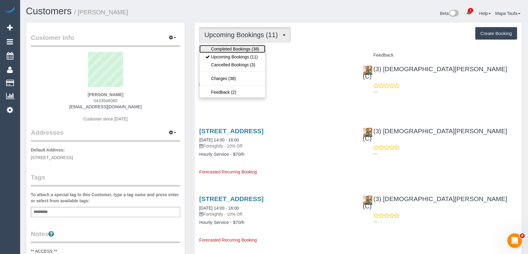
click at [239, 46] on link "Completed Bookings (38)" at bounding box center [232, 49] width 66 height 8
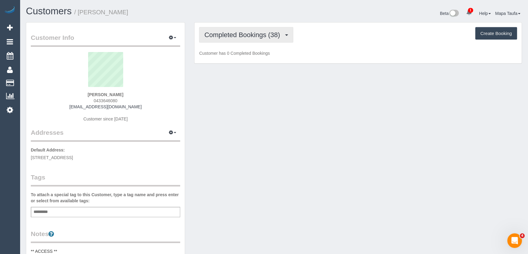
click at [262, 34] on span "Completed Bookings (38)" at bounding box center [243, 35] width 79 height 8
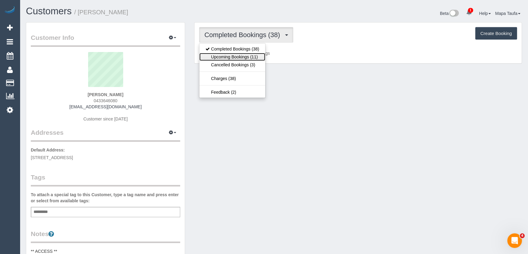
click at [249, 55] on link "Upcoming Bookings (11)" at bounding box center [232, 57] width 66 height 8
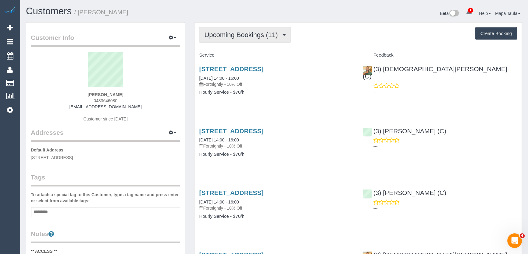
click at [257, 33] on span "Upcoming Bookings (11)" at bounding box center [242, 35] width 76 height 8
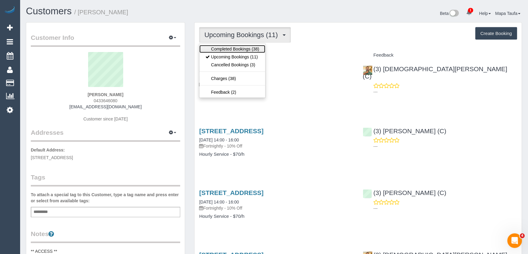
click at [250, 49] on link "Completed Bookings (38)" at bounding box center [232, 49] width 66 height 8
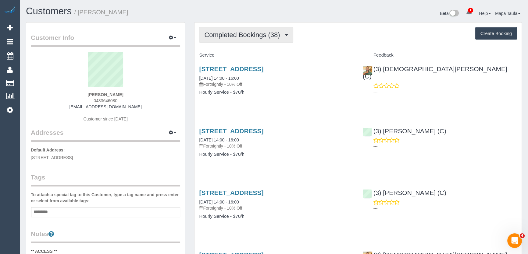
click at [215, 30] on button "Completed Bookings (38)" at bounding box center [246, 35] width 94 height 16
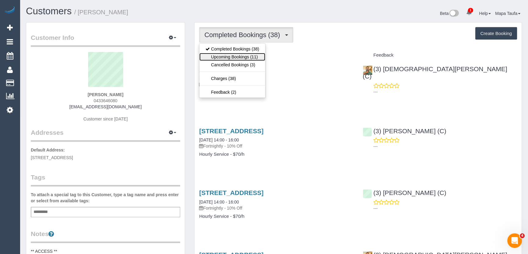
click at [228, 55] on link "Upcoming Bookings (11)" at bounding box center [232, 57] width 66 height 8
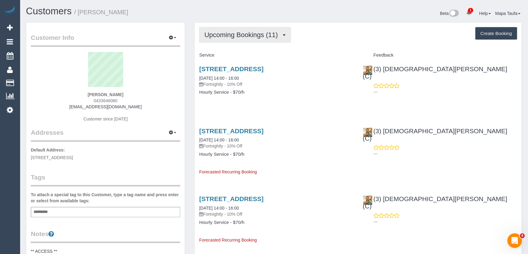
click at [261, 27] on button "Upcoming Bookings (11)" at bounding box center [245, 35] width 92 height 16
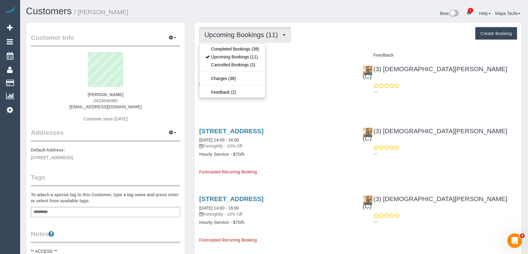
click at [247, 44] on ul "Completed Bookings (38) Upcoming Bookings (11) Cancelled Bookings (3) Charges (…" at bounding box center [232, 70] width 66 height 55
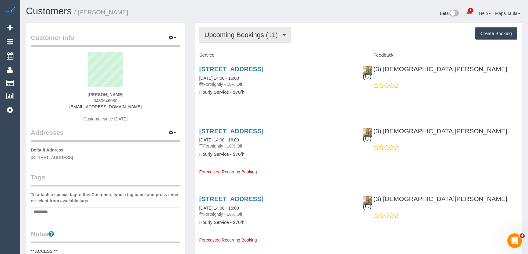
click at [247, 36] on span "Upcoming Bookings (11)" at bounding box center [242, 35] width 76 height 8
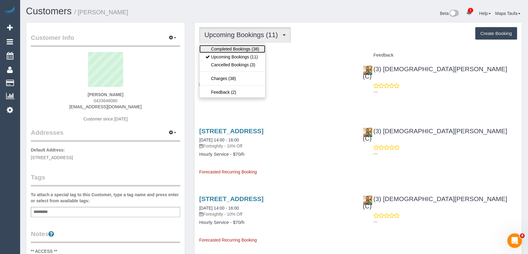
click at [245, 46] on link "Completed Bookings (38)" at bounding box center [232, 49] width 66 height 8
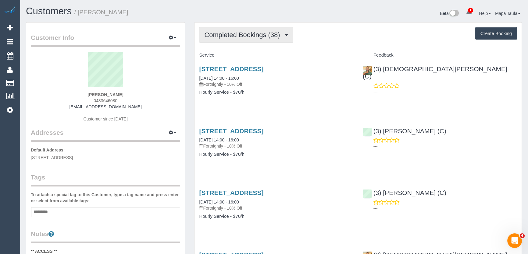
click at [241, 36] on span "Completed Bookings (38)" at bounding box center [243, 35] width 79 height 8
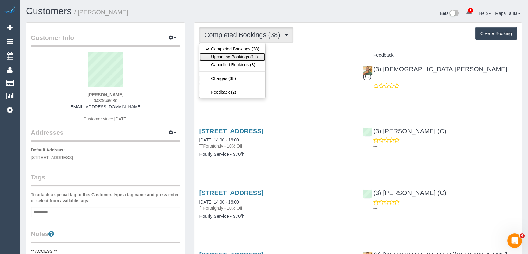
click at [241, 54] on link "Upcoming Bookings (11)" at bounding box center [232, 57] width 66 height 8
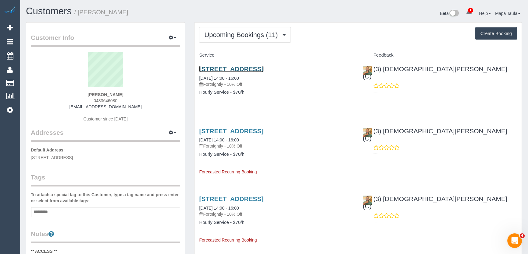
click at [228, 68] on link "3 Kangaroo Road, Craigieburn, VIC 3064" at bounding box center [231, 69] width 64 height 7
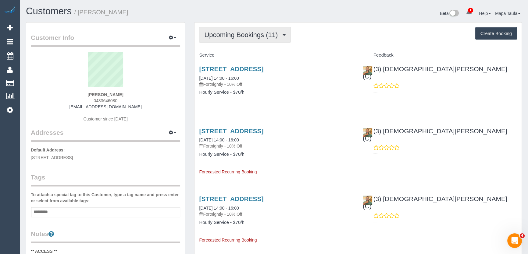
click at [224, 40] on button "Upcoming Bookings (11)" at bounding box center [245, 35] width 92 height 16
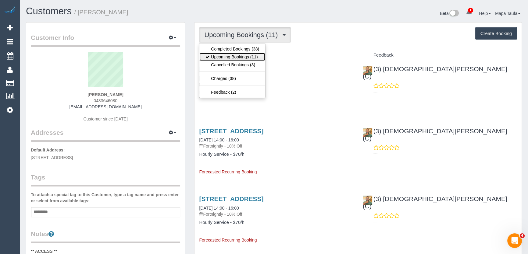
click at [229, 55] on link "Upcoming Bookings (11)" at bounding box center [232, 57] width 66 height 8
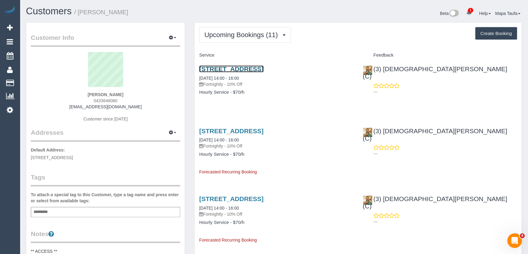
click at [229, 69] on link "3 Kangaroo Road, Craigieburn, VIC 3064" at bounding box center [231, 69] width 64 height 7
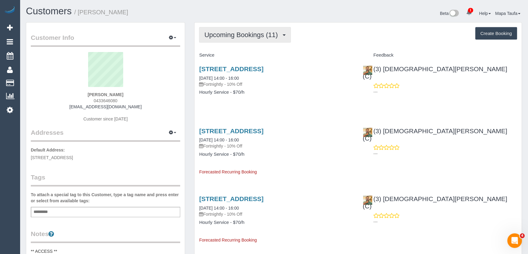
click at [220, 32] on span "Upcoming Bookings (11)" at bounding box center [242, 35] width 76 height 8
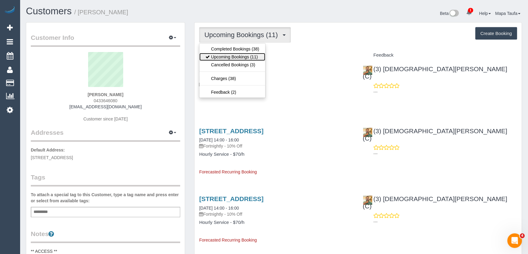
click at [229, 58] on link "Upcoming Bookings (11)" at bounding box center [232, 57] width 66 height 8
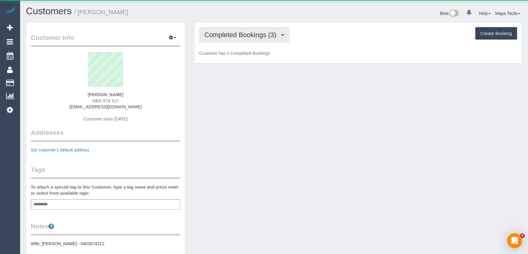
click at [225, 27] on button "Completed Bookings (3)" at bounding box center [244, 35] width 90 height 16
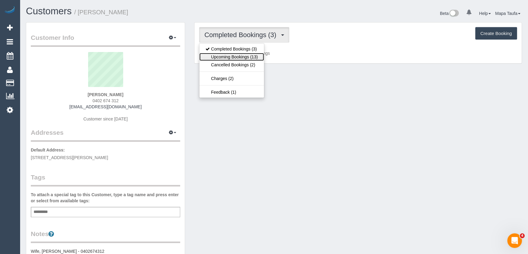
click at [235, 55] on link "Upcoming Bookings (13)" at bounding box center [231, 57] width 64 height 8
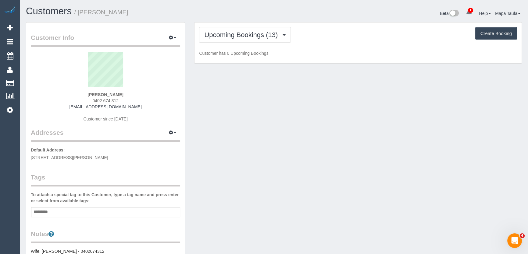
click at [272, 8] on div "Customers / [PERSON_NAME]" at bounding box center [147, 12] width 253 height 13
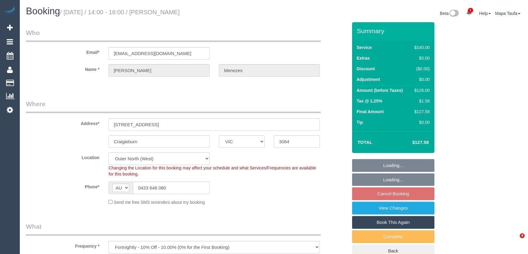
select select "VIC"
select select "string:stripe-pm_1OuTSp2GScqysDRVbxhzsPnG"
select select "number:28"
select select "number:14"
select select "number:19"
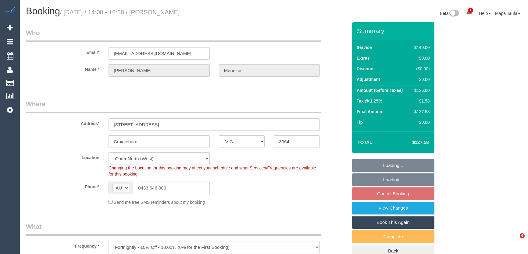
select select "number:25"
select select "number:34"
select select "number:26"
select select "object:690"
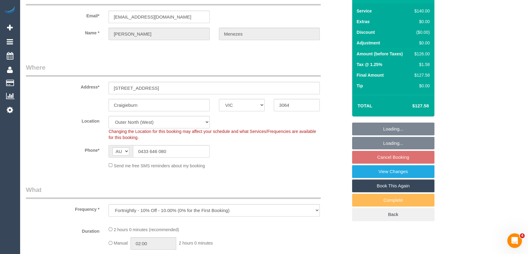
scroll to position [83, 0]
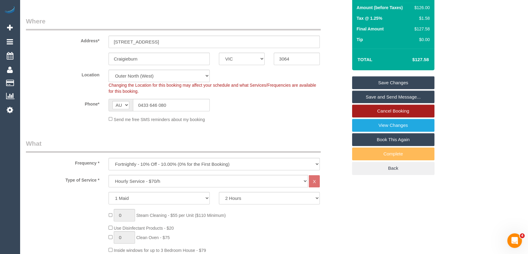
click at [399, 110] on link "Cancel Booking" at bounding box center [393, 111] width 82 height 13
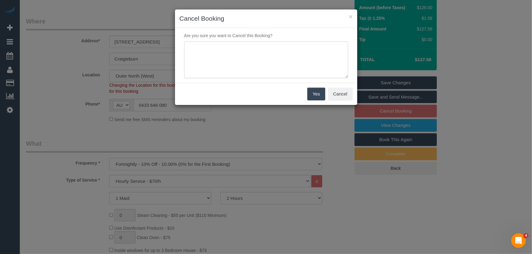
click at [278, 55] on textarea at bounding box center [266, 59] width 164 height 37
type textarea "service not needed via text -MT"
click at [317, 93] on button "Yes" at bounding box center [316, 94] width 18 height 13
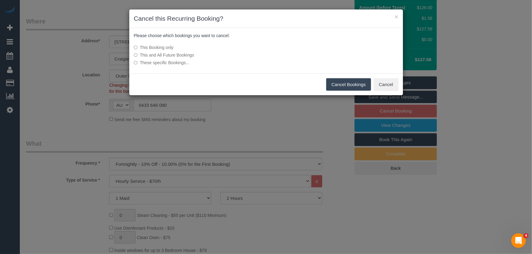
click at [336, 85] on button "Cancel Bookings" at bounding box center [348, 84] width 45 height 13
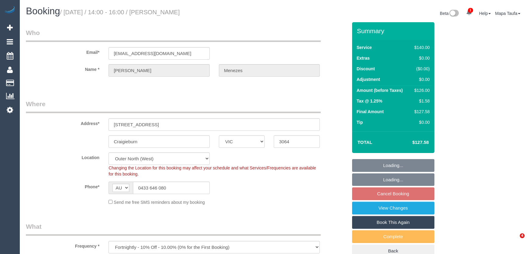
select select "VIC"
select select "string:stripe-pm_1OuTSp2GScqysDRVbxhzsPnG"
select select "number:28"
select select "number:14"
select select "number:19"
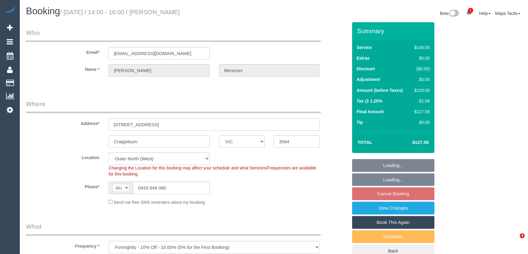
select select "number:25"
select select "number:34"
select select "number:26"
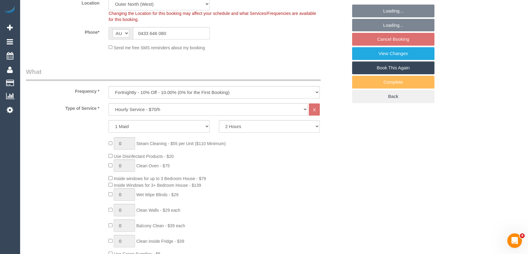
scroll to position [166, 0]
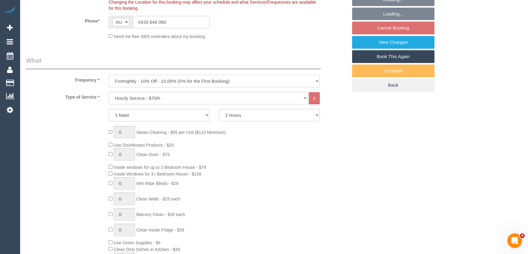
click at [151, 84] on select "One Time Cleaning Weekly - 10% Off - 10.00% (0% for the First Booking) Fortnigh…" at bounding box center [213, 81] width 211 height 12
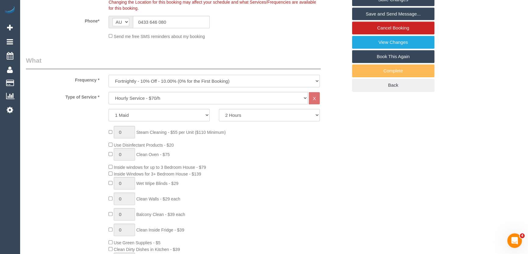
select select "object:858"
click at [108, 75] on select "One Time Cleaning Weekly - 10% Off - 10.00% (0% for the First Booking) Fortnigh…" at bounding box center [213, 81] width 211 height 12
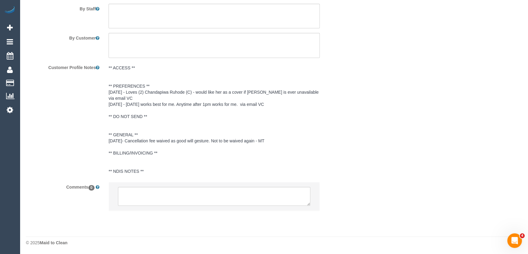
scroll to position [1039, 0]
click at [140, 197] on textarea at bounding box center [214, 196] width 192 height 19
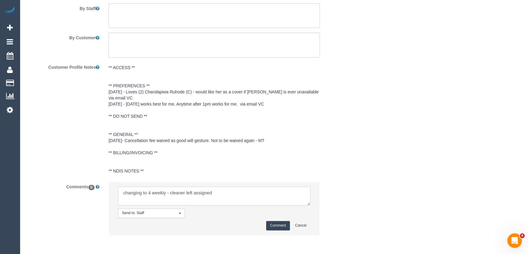
type textarea "changing to 4 weekly - cleaner left assigned"
click at [271, 221] on button "Comment" at bounding box center [278, 225] width 24 height 9
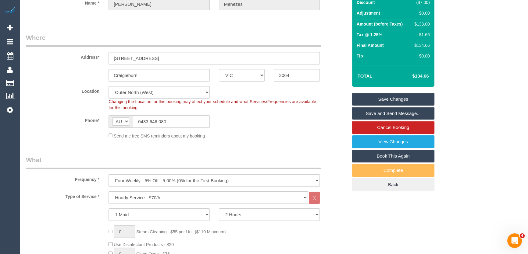
scroll to position [56, 0]
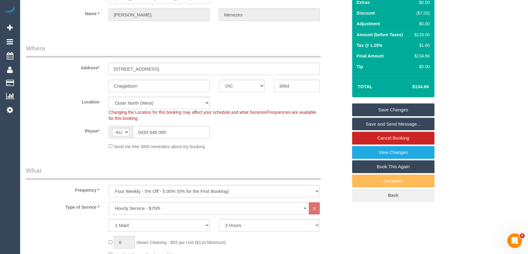
click at [420, 102] on div "Summary Service $140.00 Extras $0.00 Discount ($7.00) Adjustment $0.00 Amount (…" at bounding box center [393, 84] width 82 height 236
click at [421, 107] on link "Save Changes" at bounding box center [393, 110] width 82 height 13
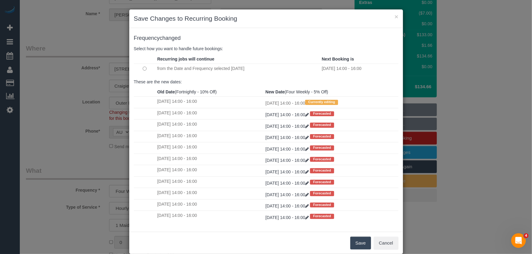
click at [353, 239] on button "Save" at bounding box center [360, 243] width 21 height 13
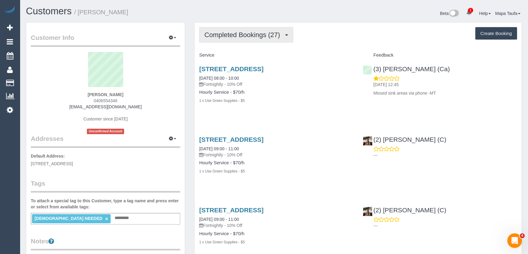
click at [254, 32] on span "Completed Bookings (27)" at bounding box center [243, 35] width 79 height 8
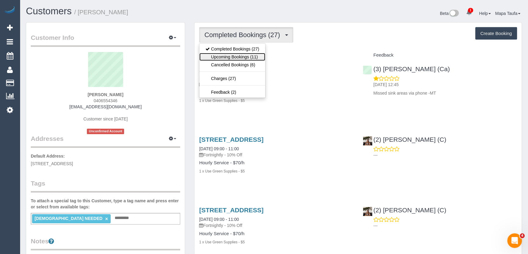
click at [244, 59] on link "Upcoming Bookings (11)" at bounding box center [232, 57] width 66 height 8
